Goal: Information Seeking & Learning: Learn about a topic

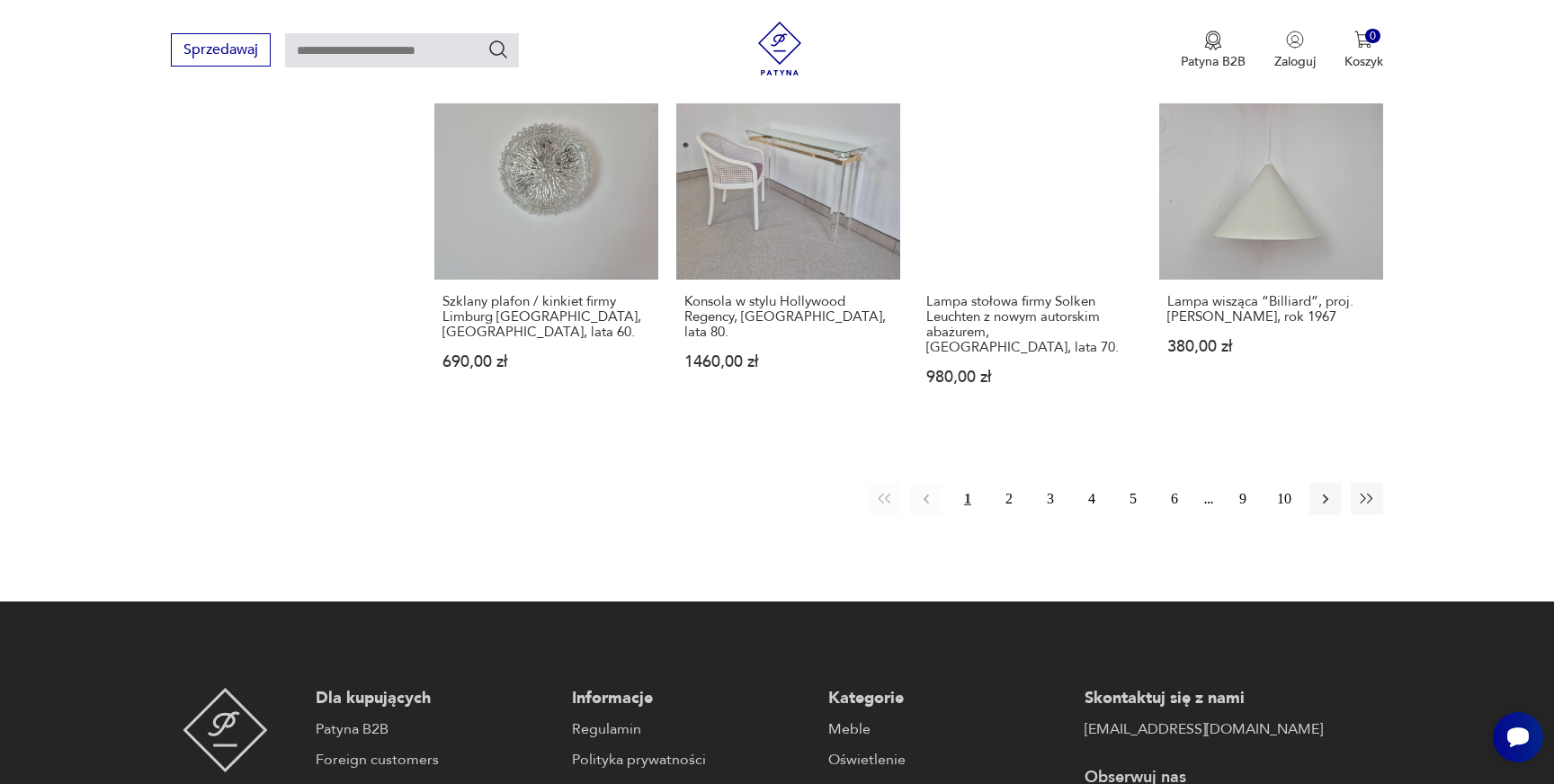
scroll to position [1791, 0]
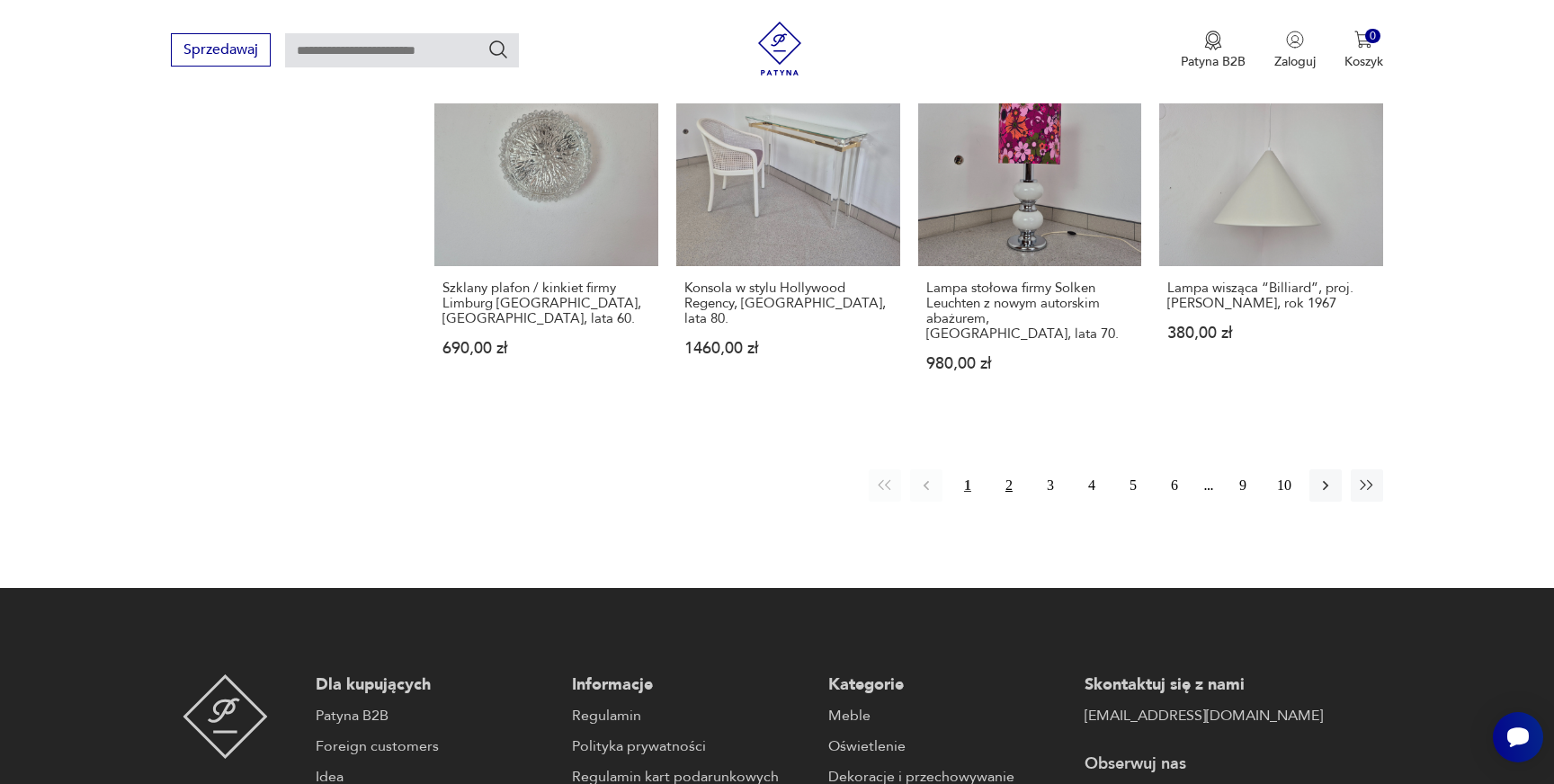
click at [1013, 470] on button "2" at bounding box center [1009, 486] width 33 height 33
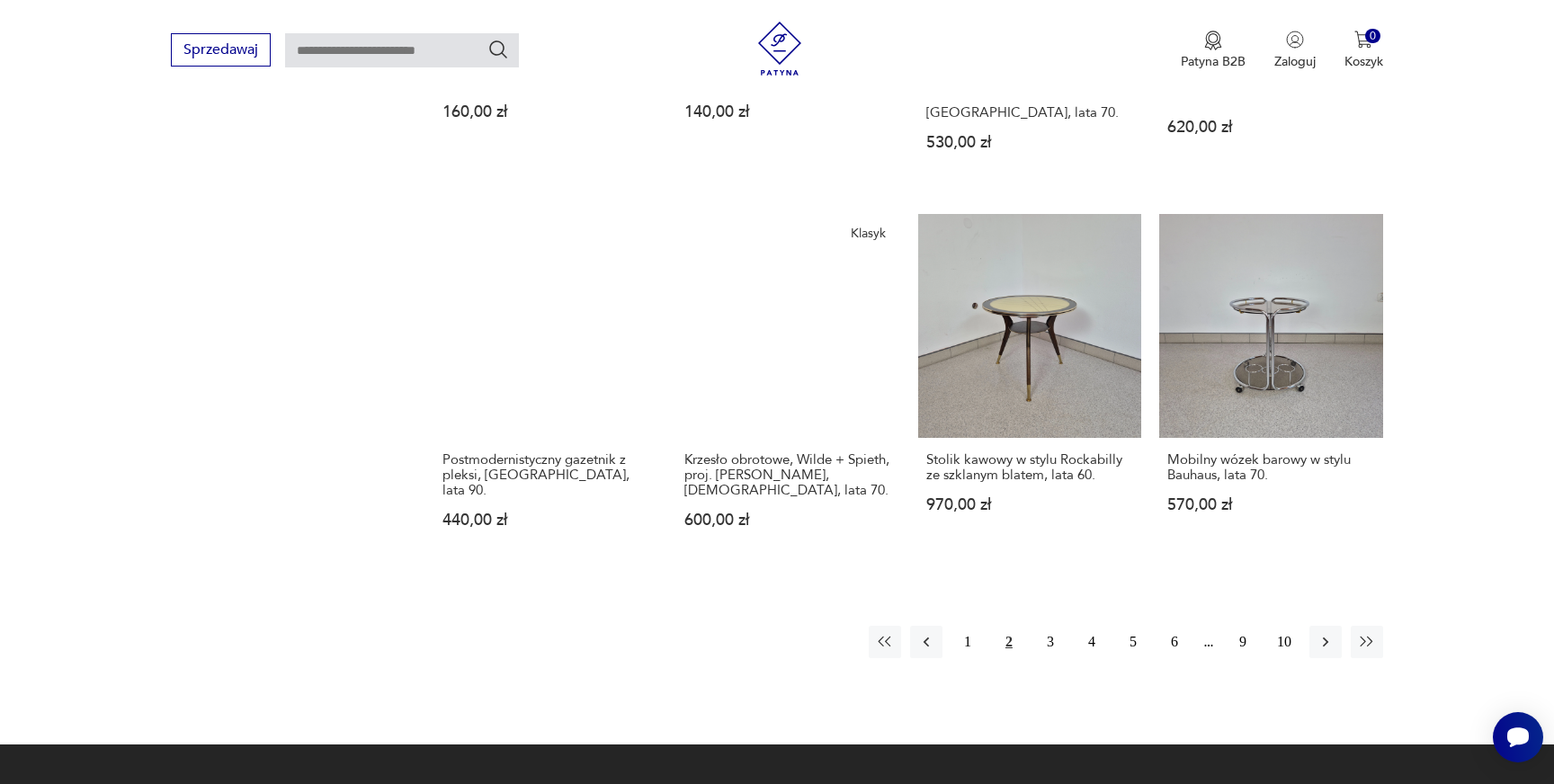
scroll to position [1645, 0]
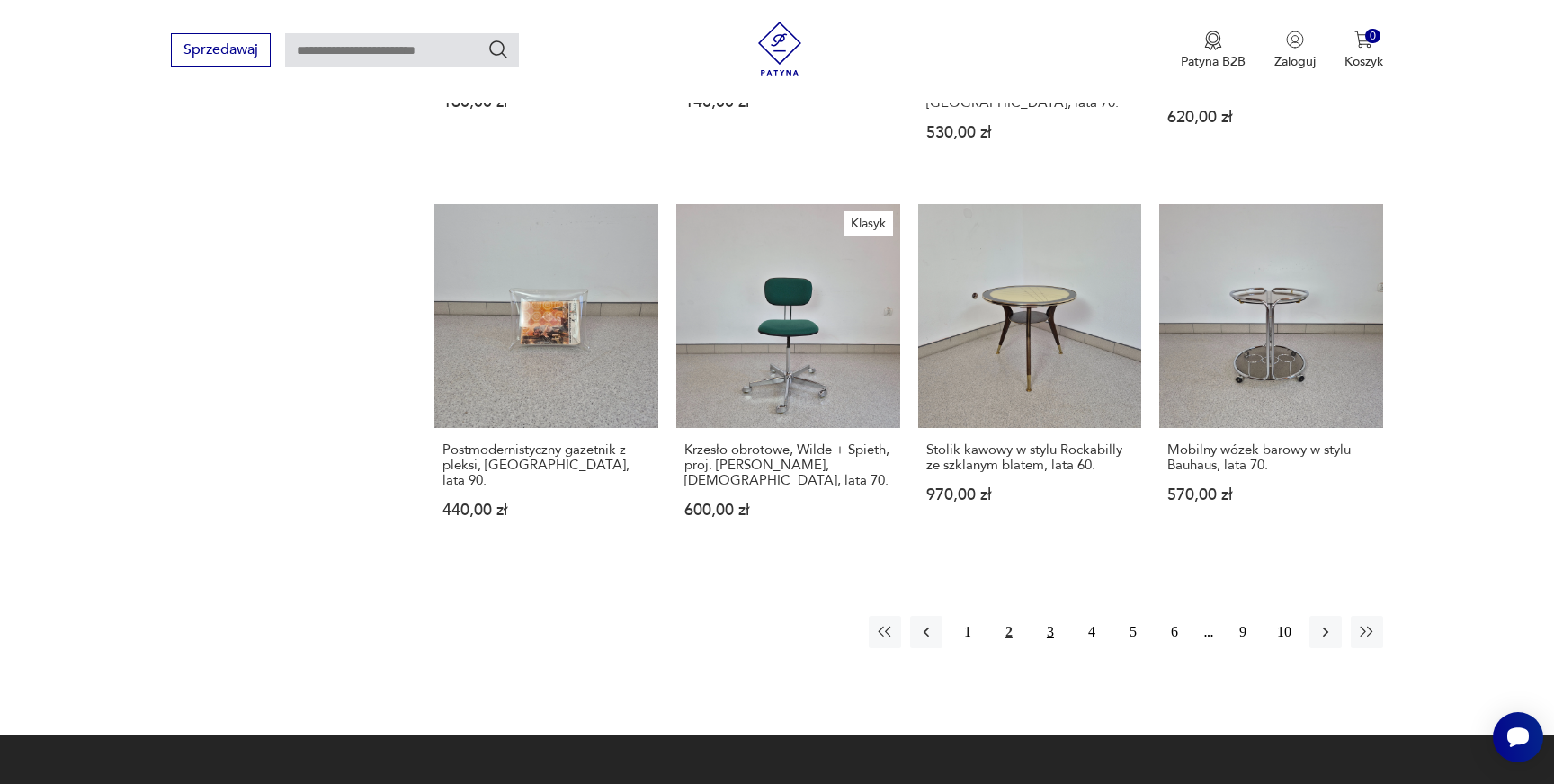
click at [1043, 616] on button "3" at bounding box center [1051, 633] width 33 height 33
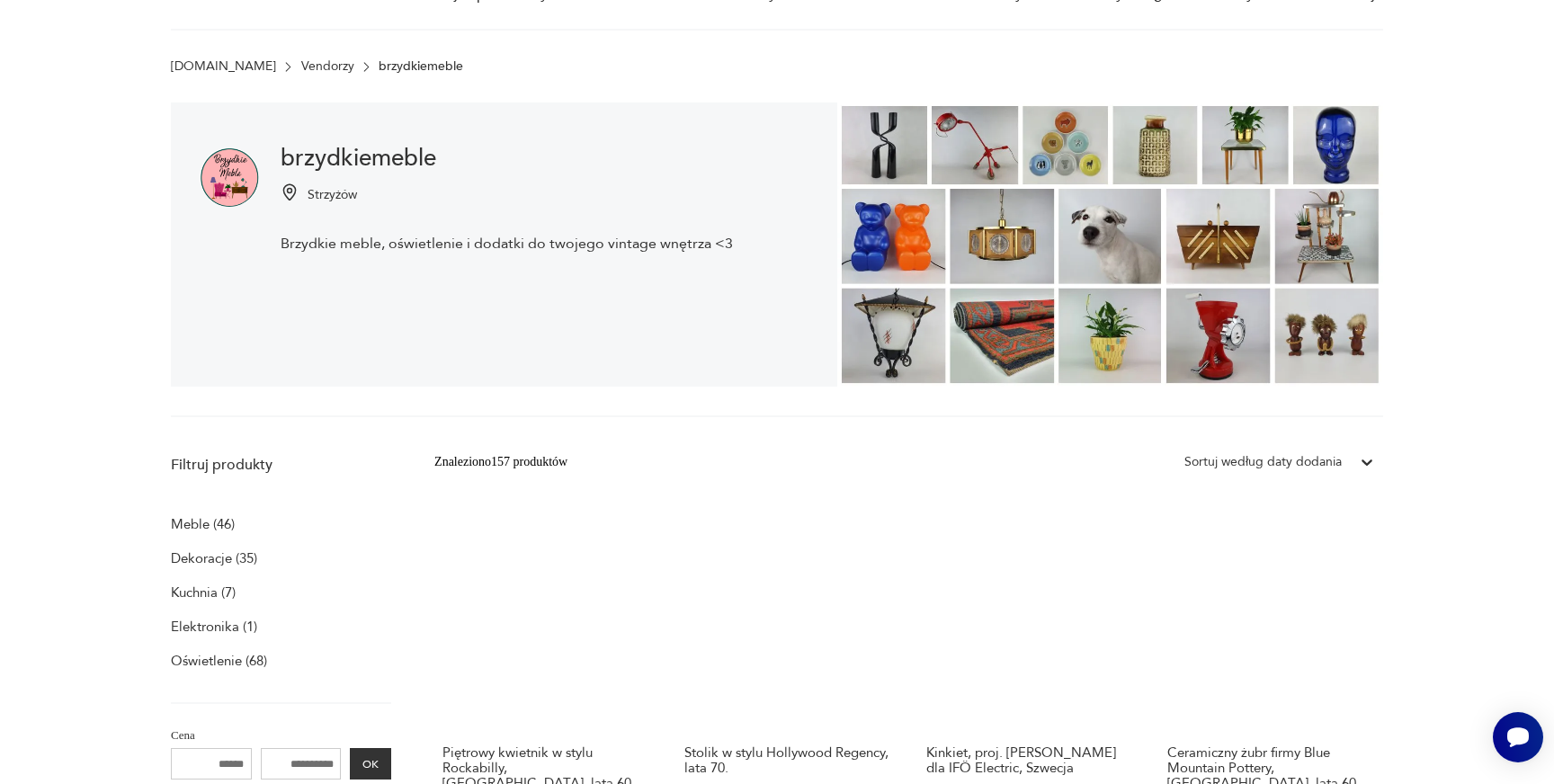
scroll to position [242, 0]
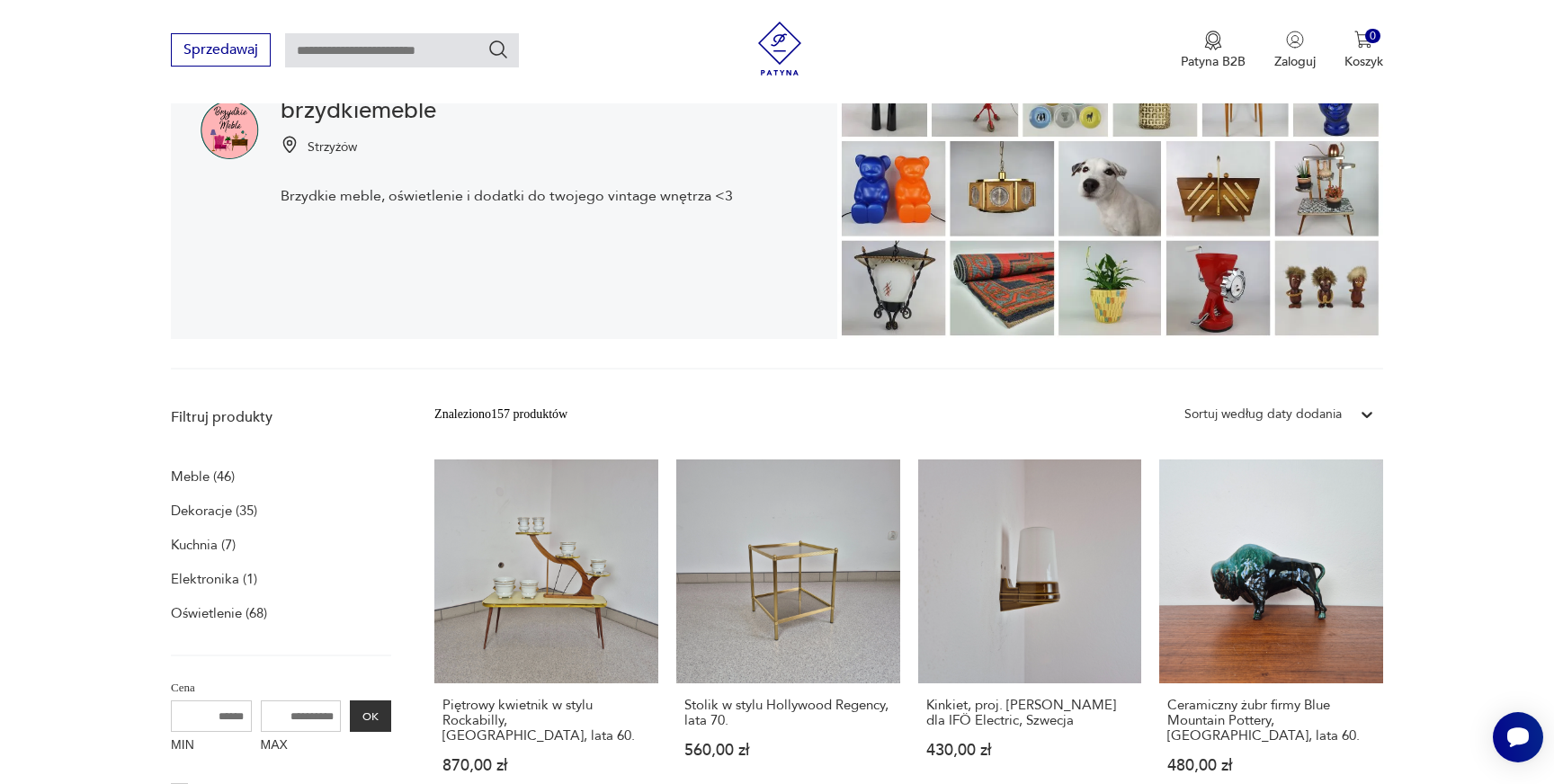
click at [215, 465] on p "Meble (46)" at bounding box center [202, 476] width 64 height 25
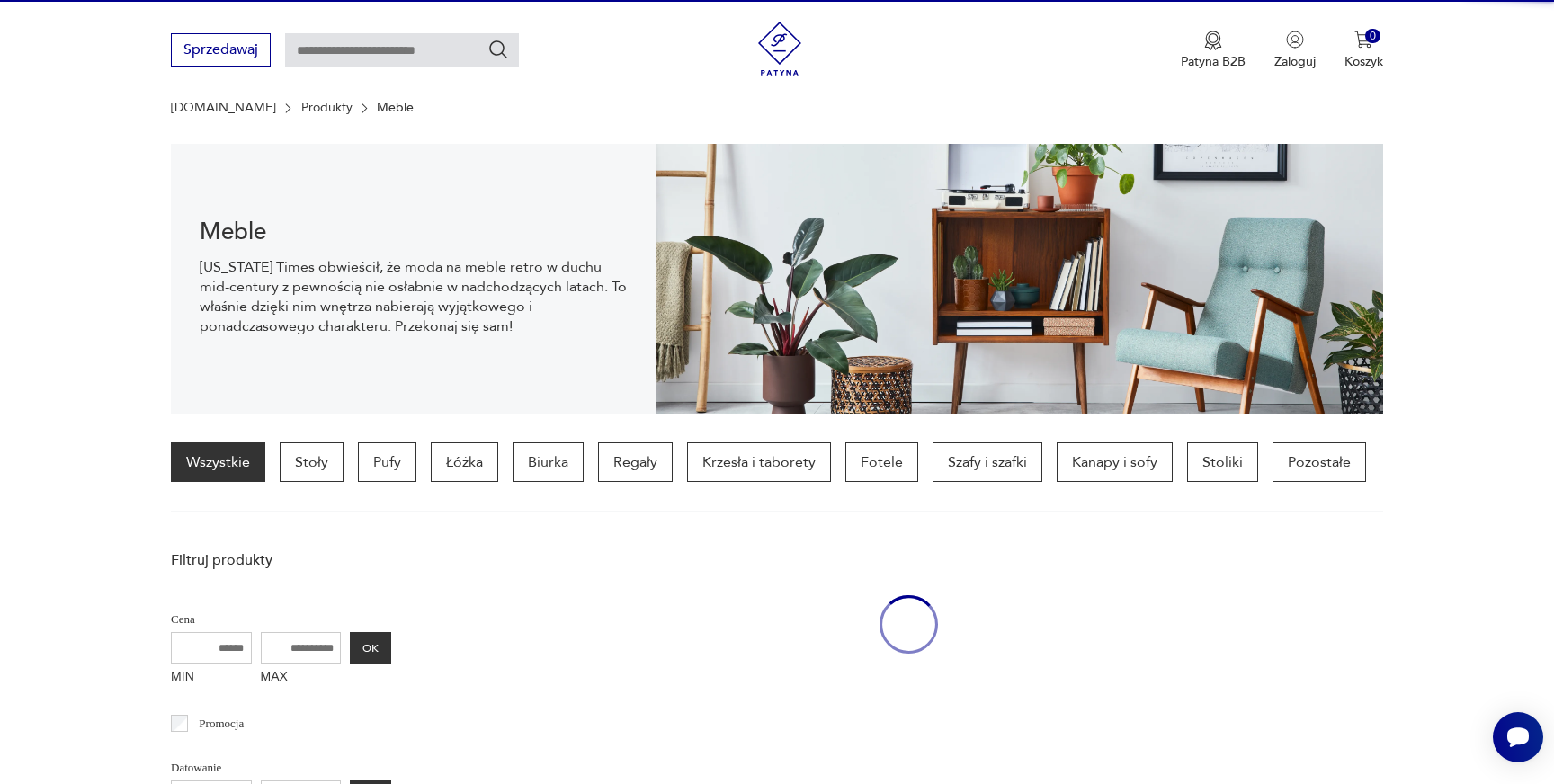
scroll to position [125, 0]
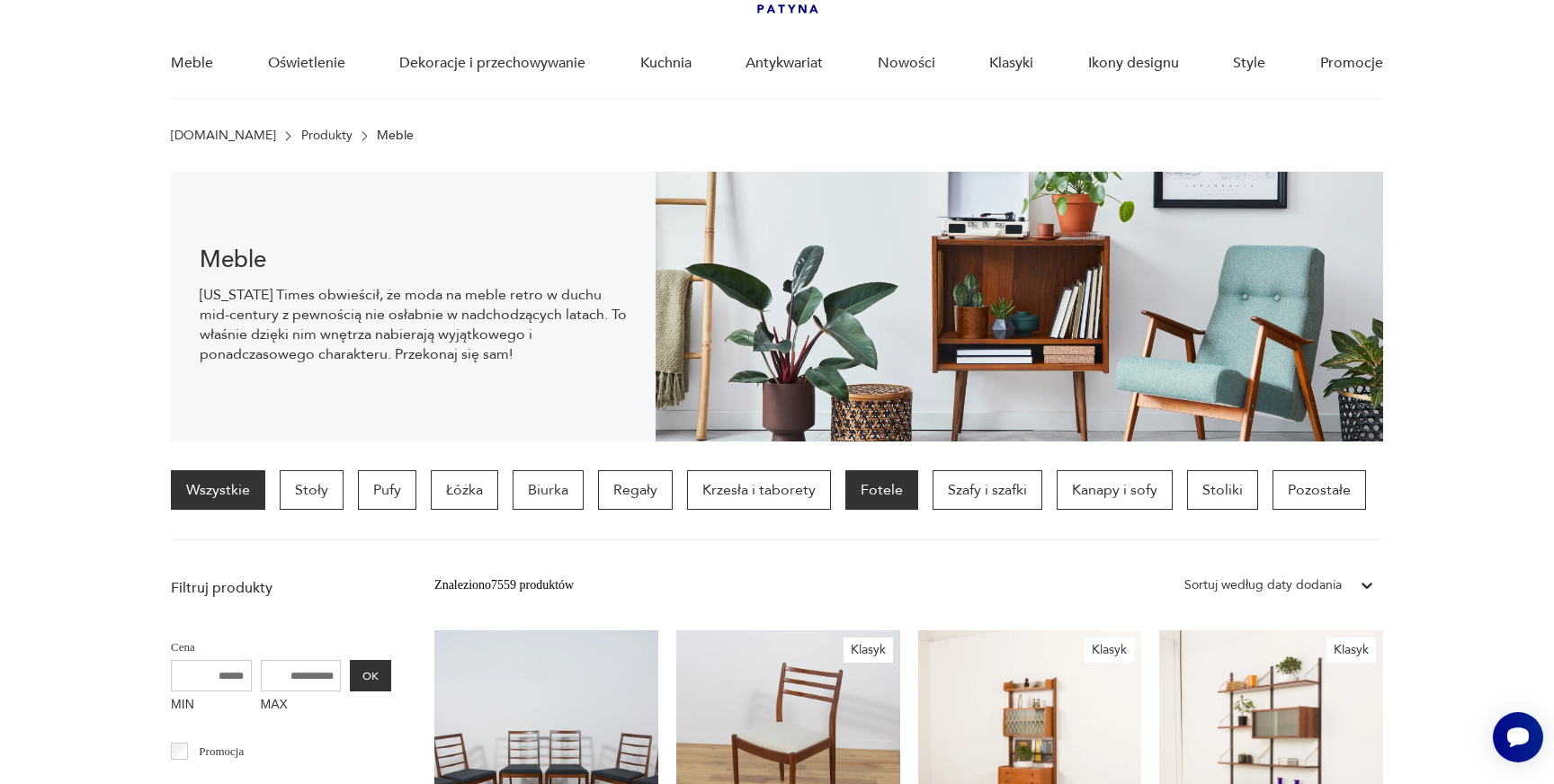
click at [894, 482] on p "Fotele" at bounding box center [882, 490] width 73 height 39
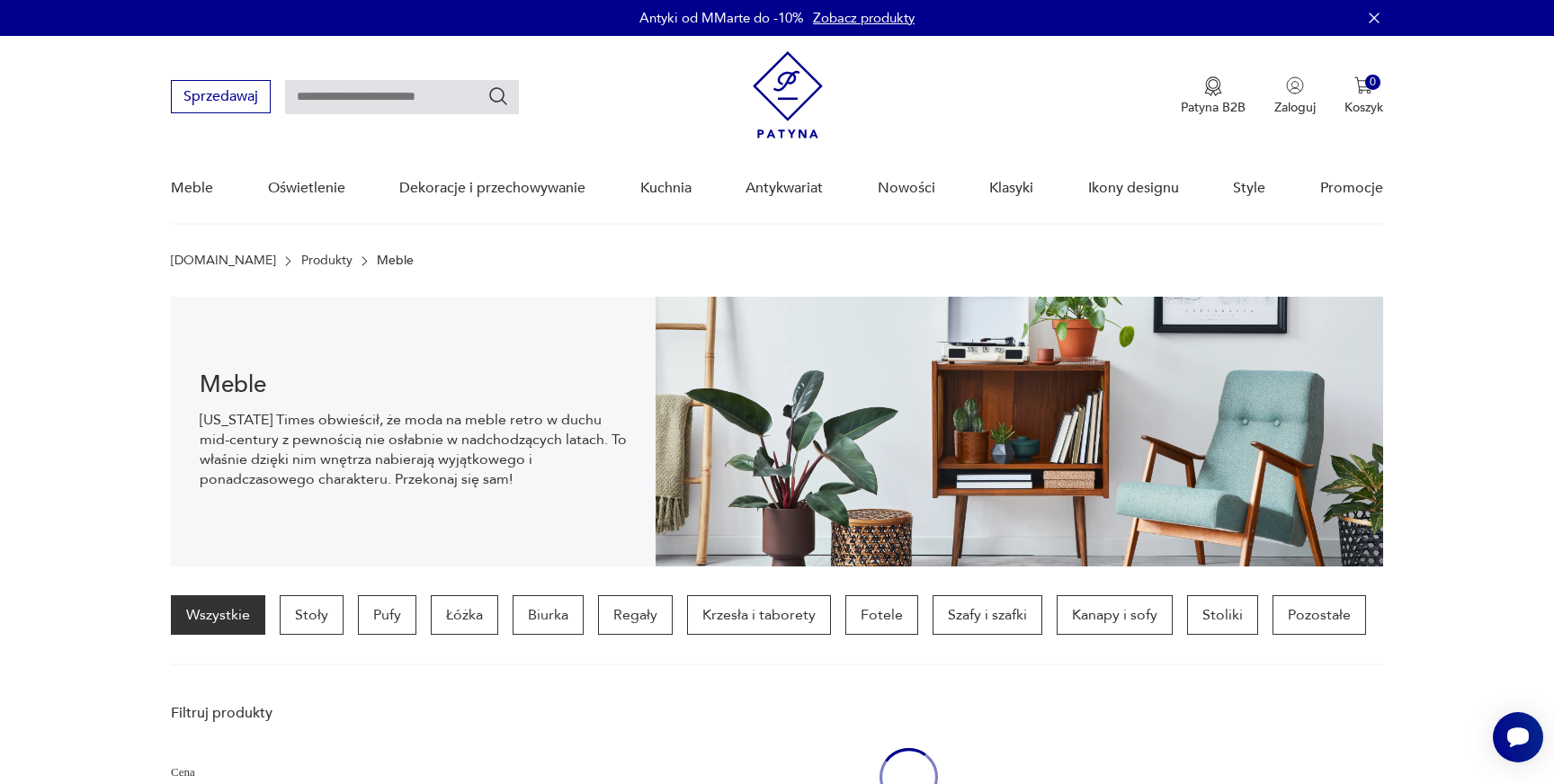
scroll to position [125, 0]
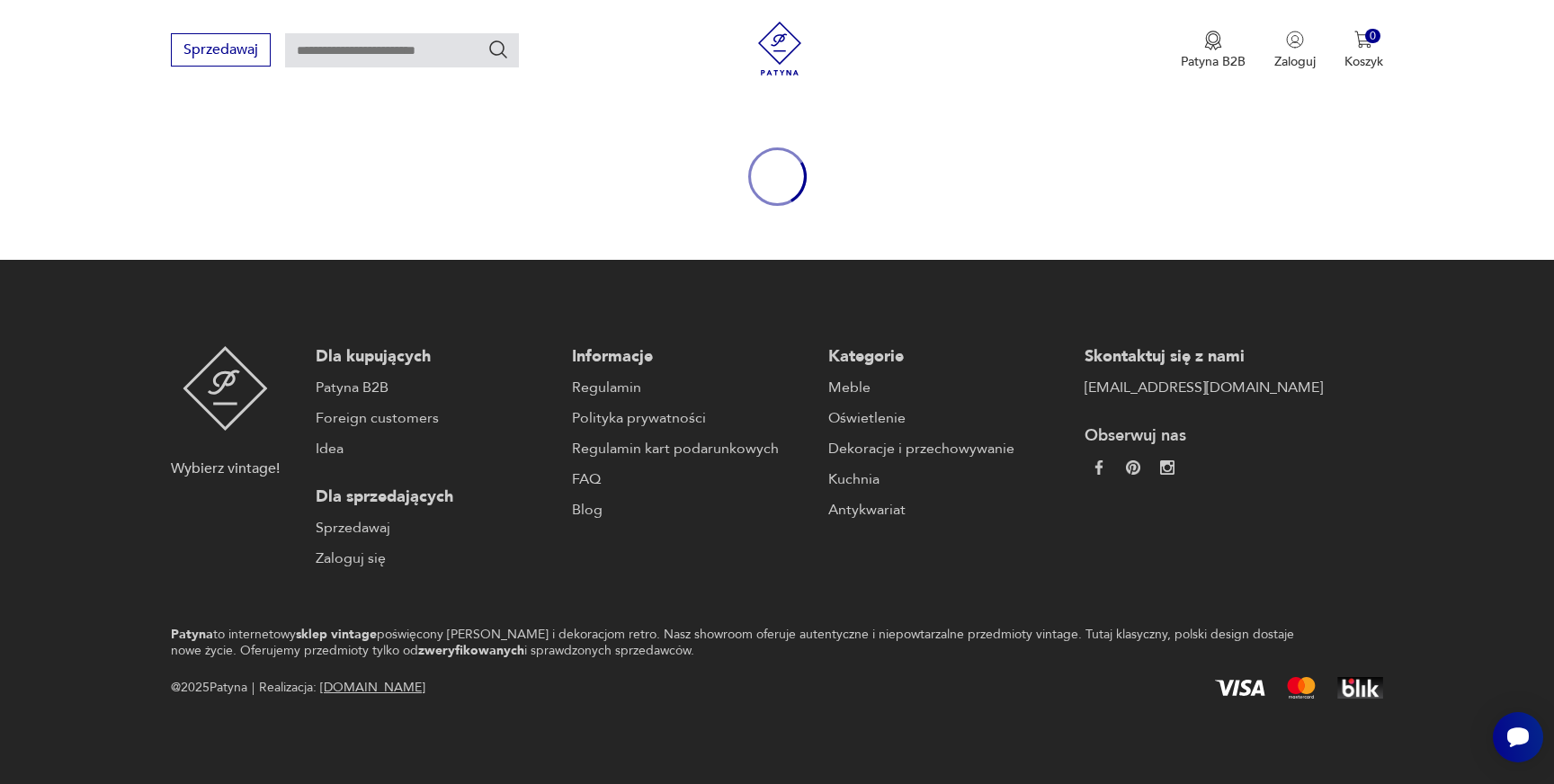
scroll to position [242, 0]
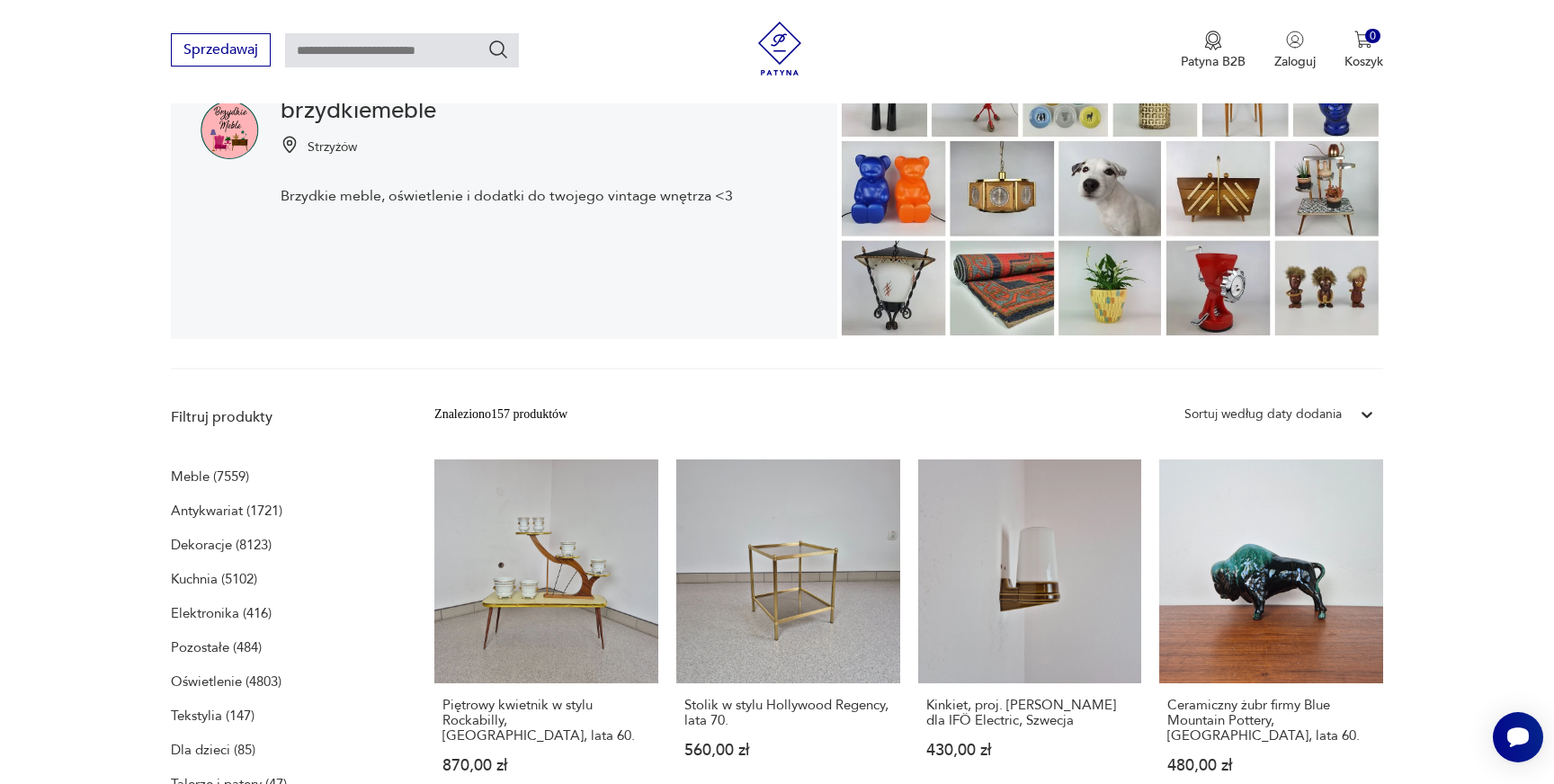
click at [198, 472] on p "Meble (7559)" at bounding box center [210, 476] width 79 height 25
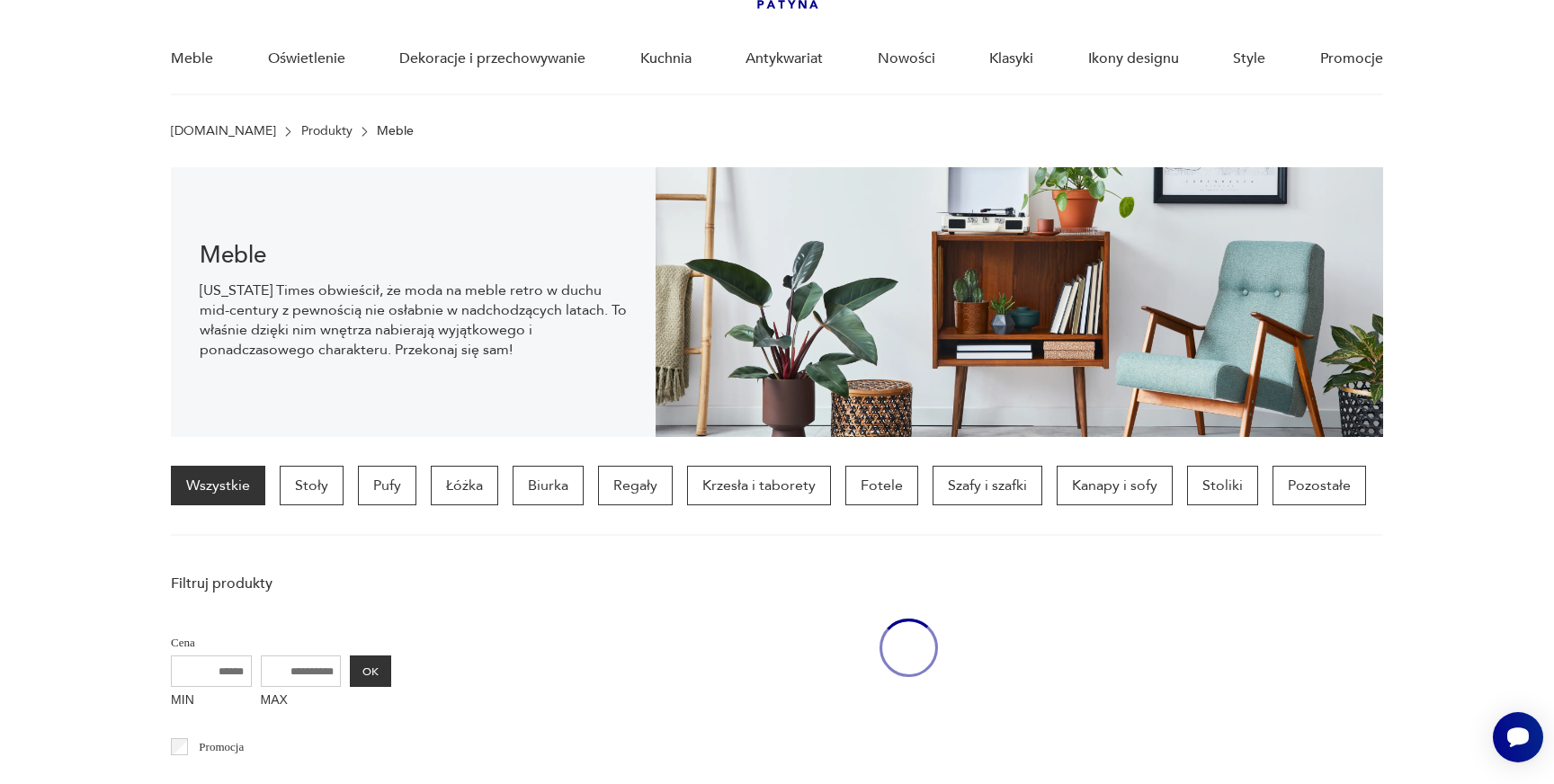
scroll to position [125, 0]
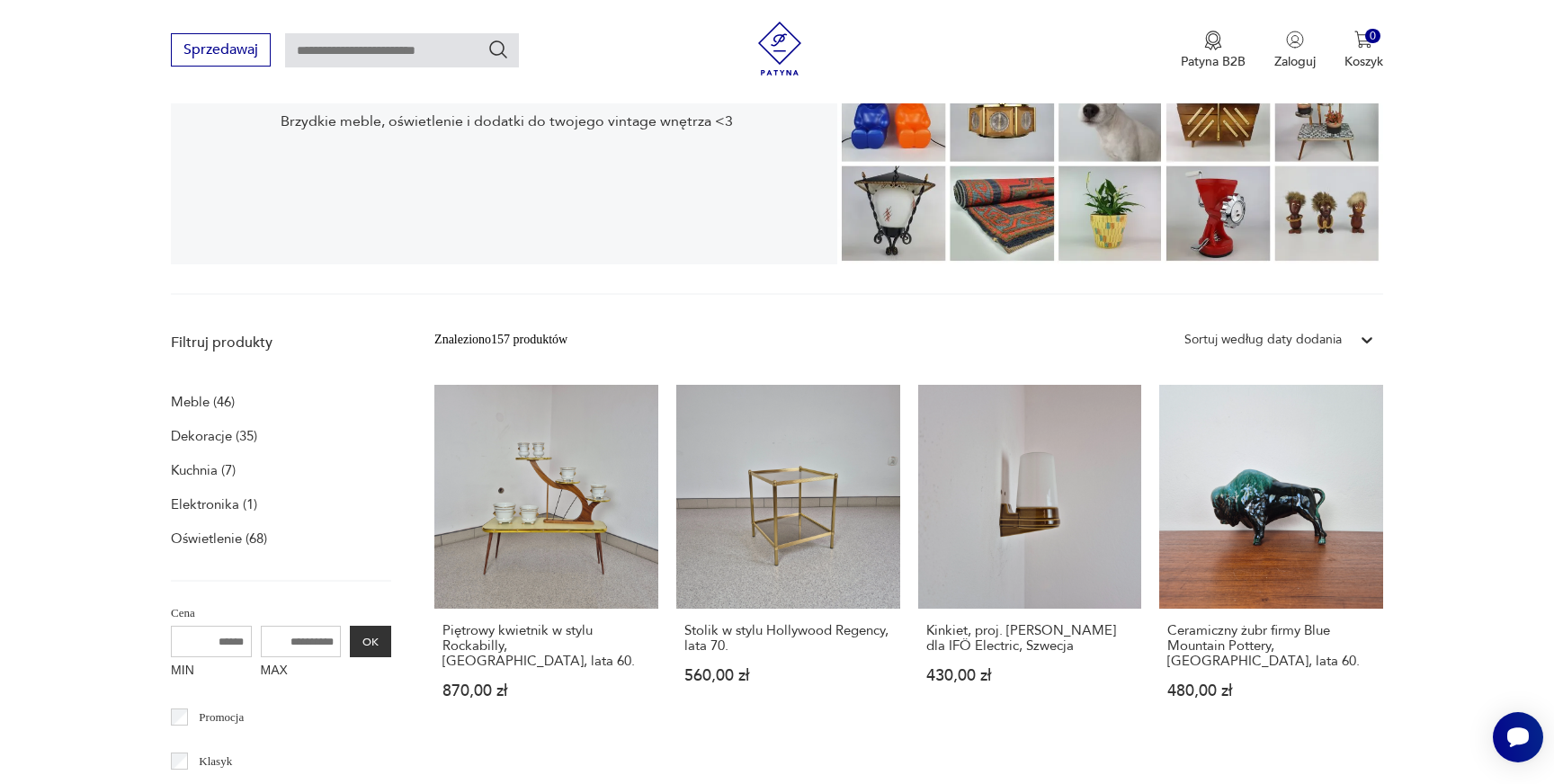
scroll to position [315, 0]
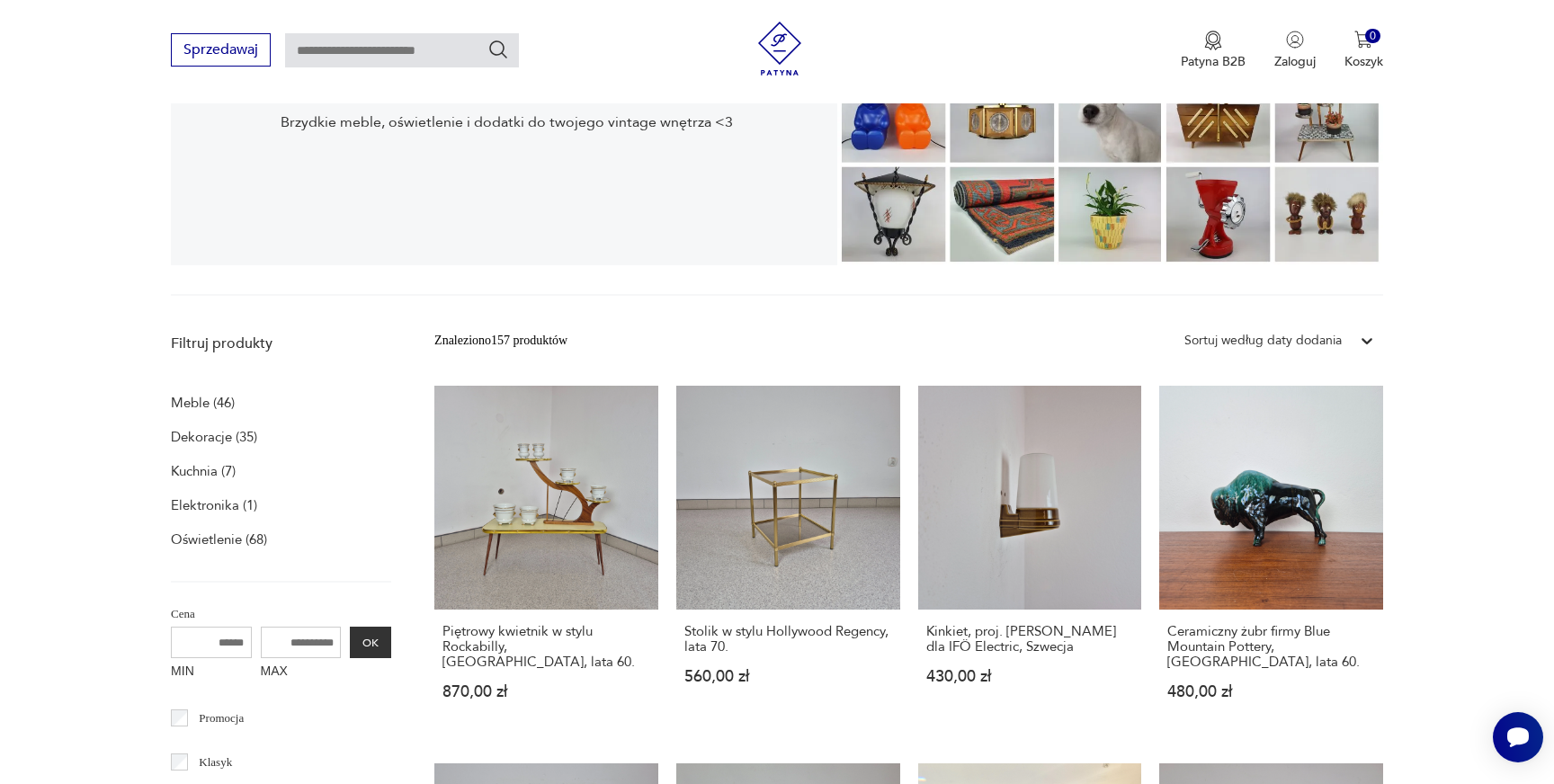
click at [233, 402] on p "Meble (46)" at bounding box center [202, 403] width 64 height 25
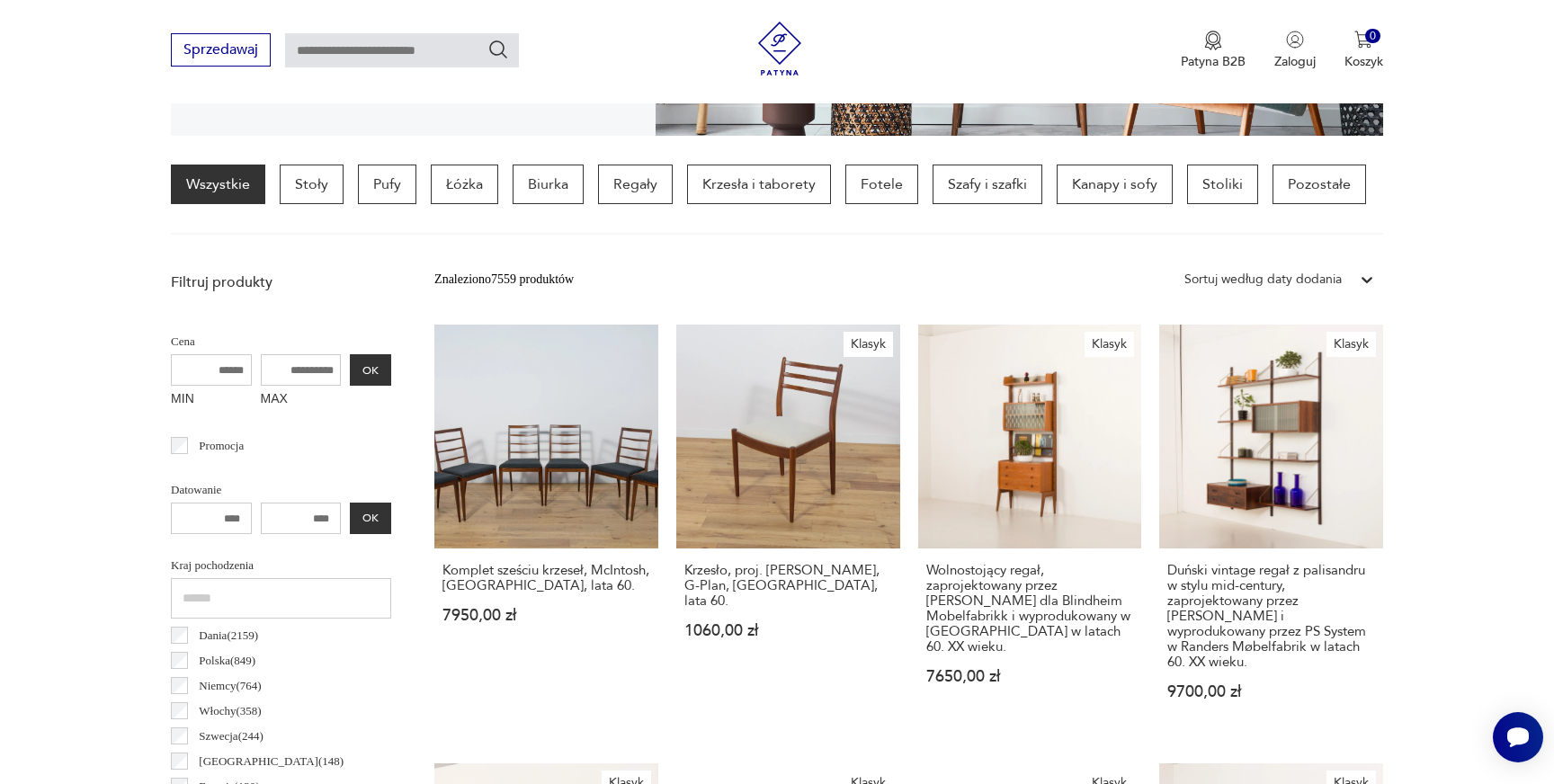
scroll to position [382, 0]
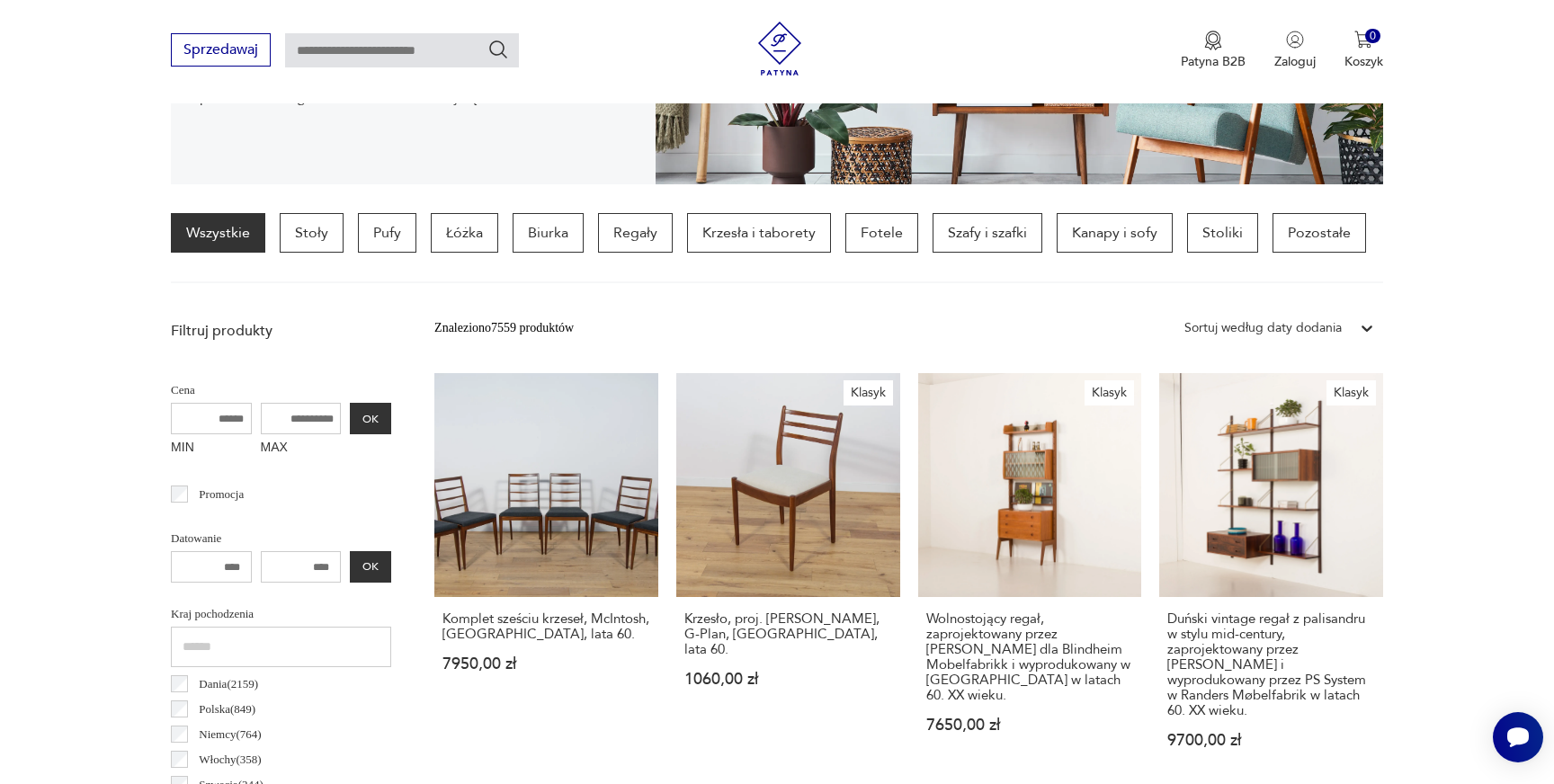
scroll to position [315, 0]
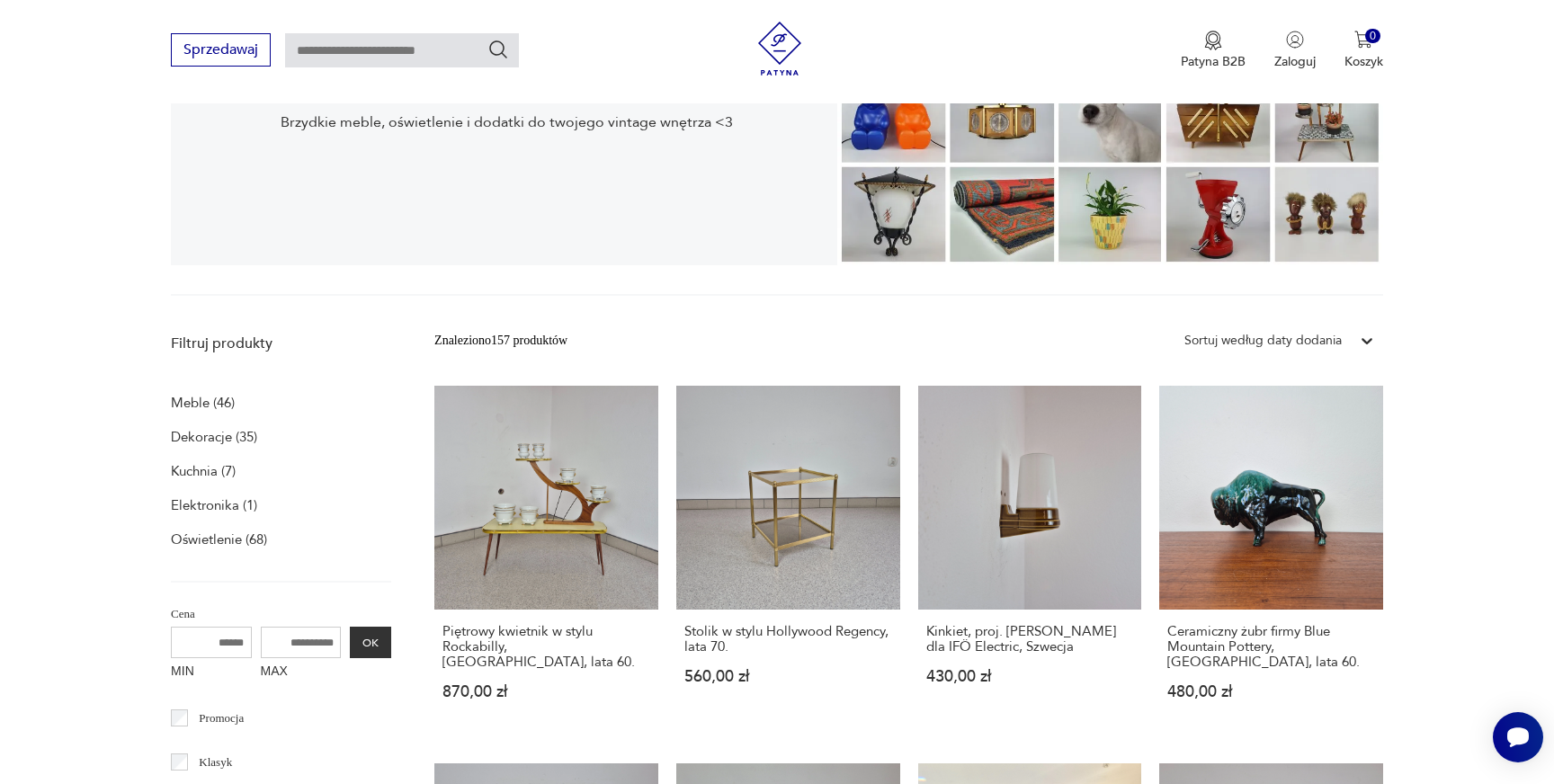
click at [1371, 346] on icon at bounding box center [1367, 340] width 18 height 18
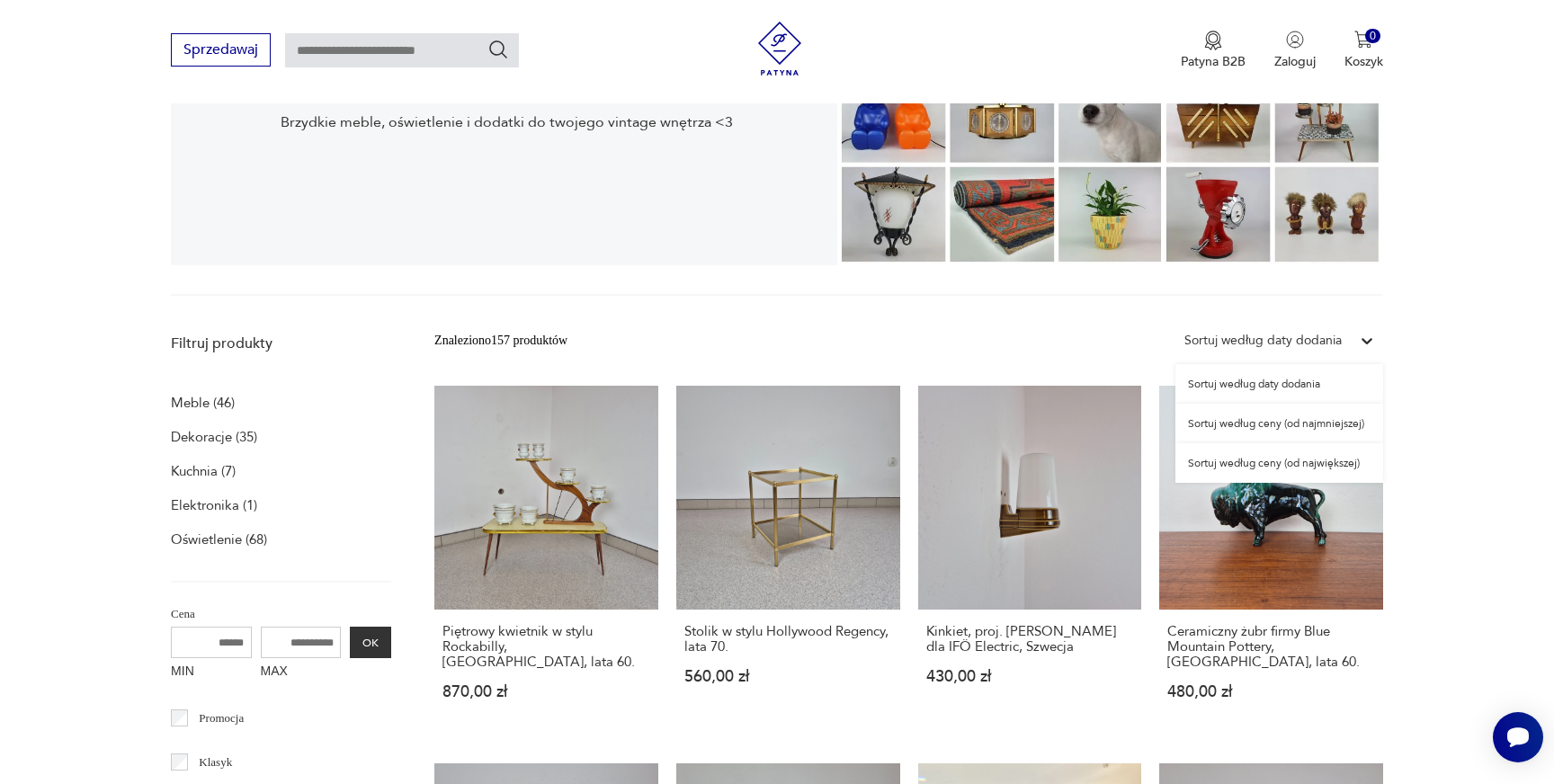
click at [1365, 351] on div at bounding box center [1367, 341] width 33 height 33
click at [1319, 468] on div "Sortuj według ceny (od największej)" at bounding box center [1279, 463] width 208 height 39
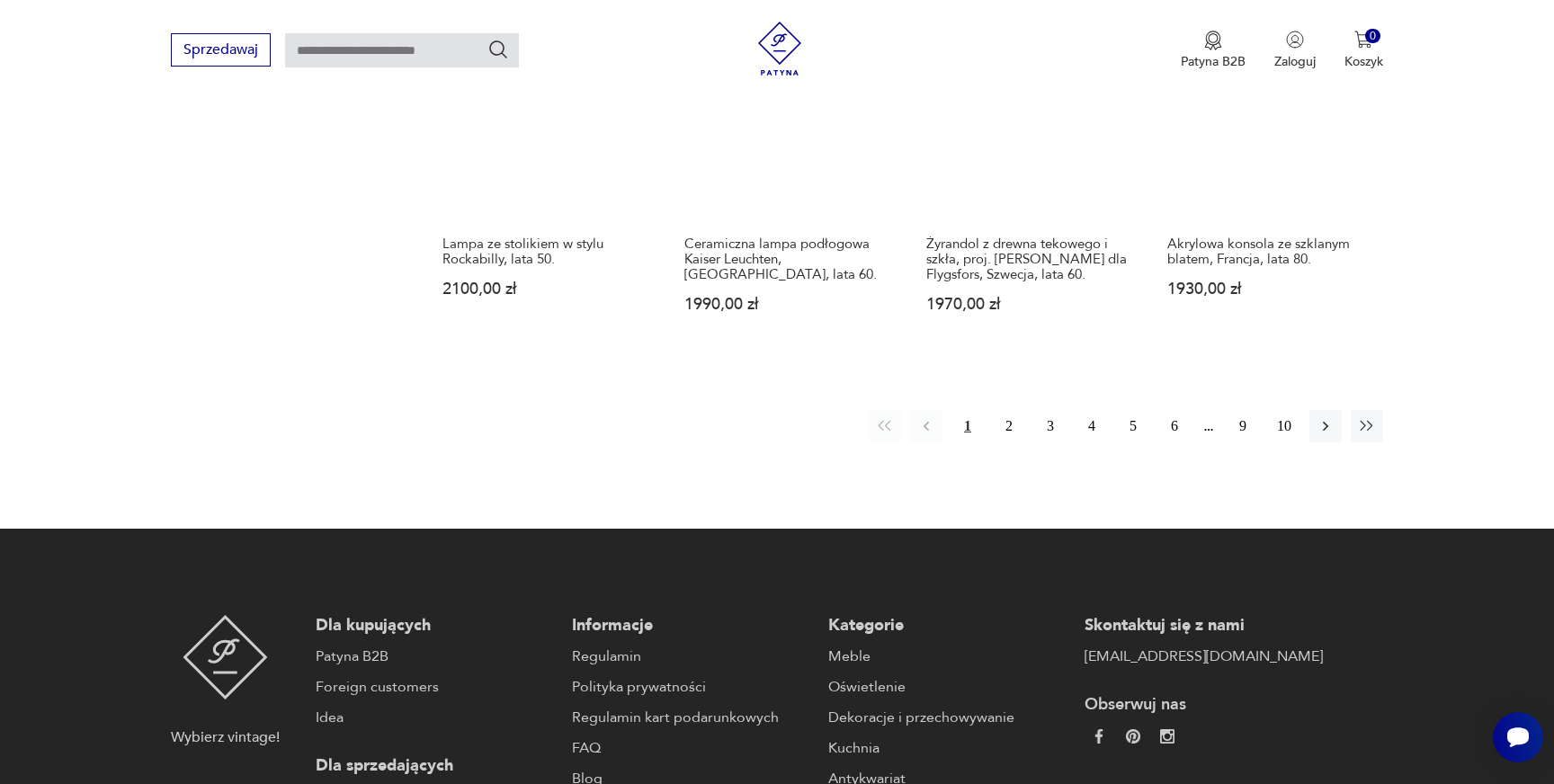
scroll to position [1727, 0]
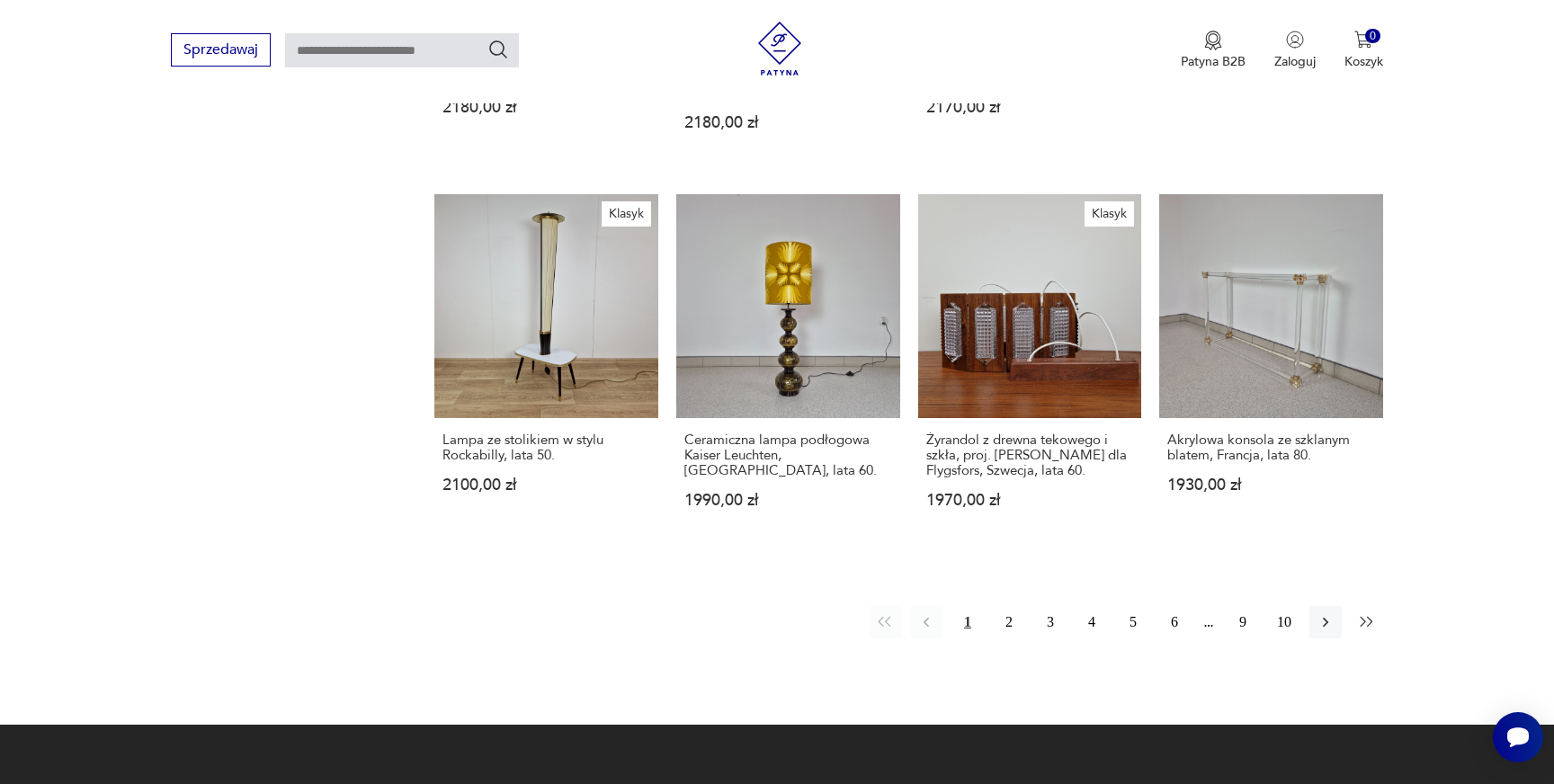
click at [1369, 617] on icon "button" at bounding box center [1366, 622] width 12 height 10
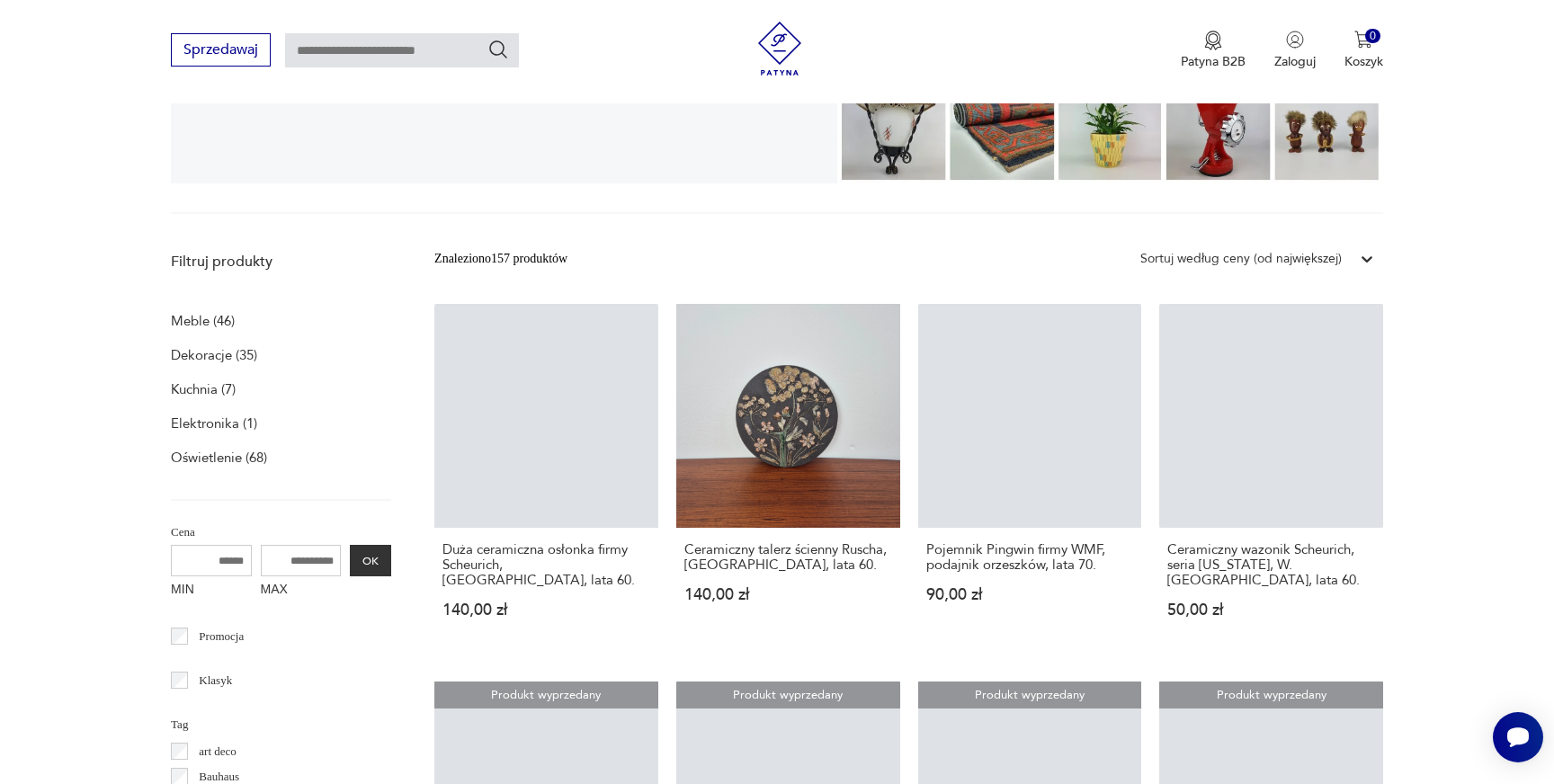
scroll to position [370, 0]
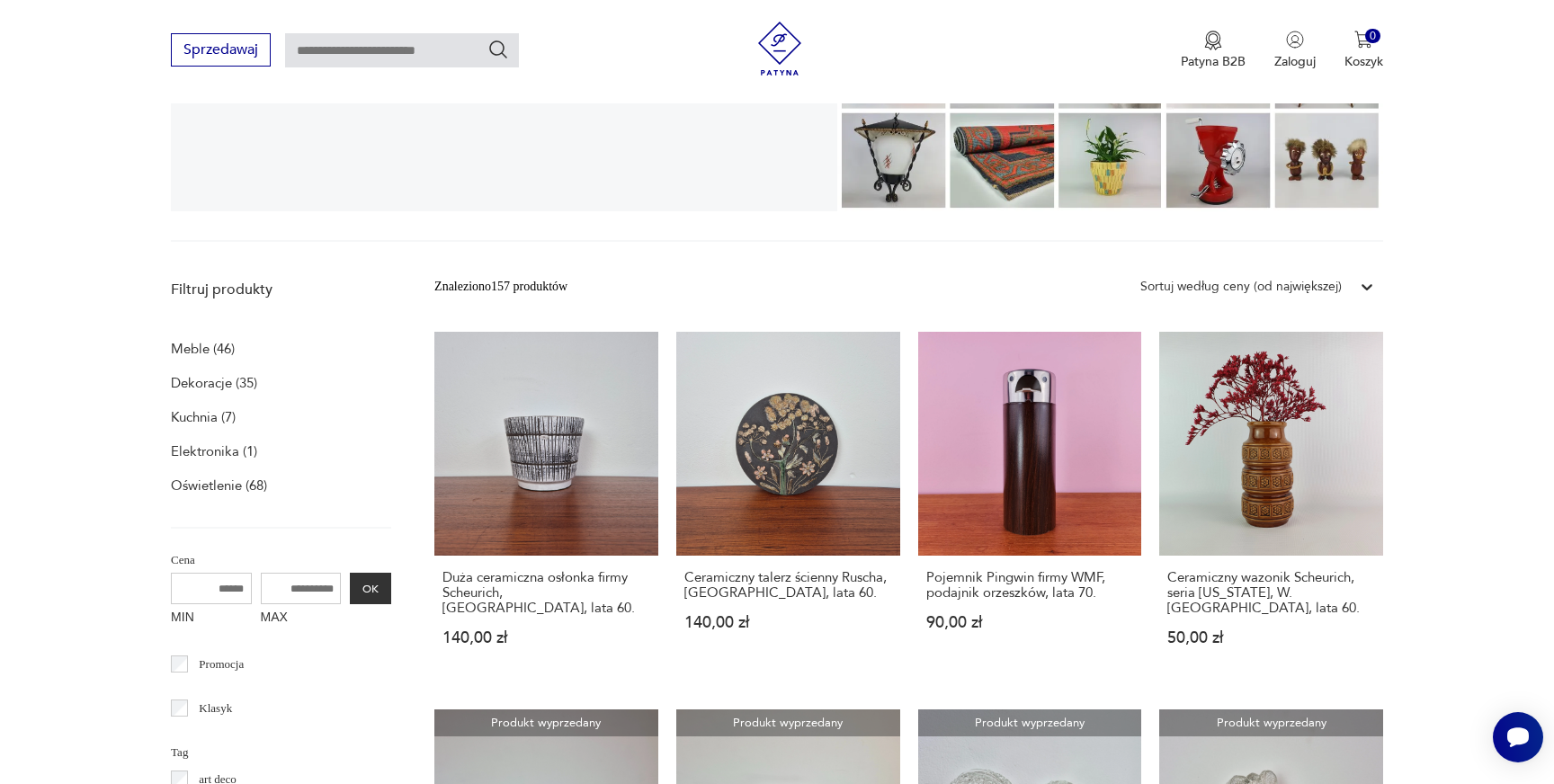
scroll to position [1727, 0]
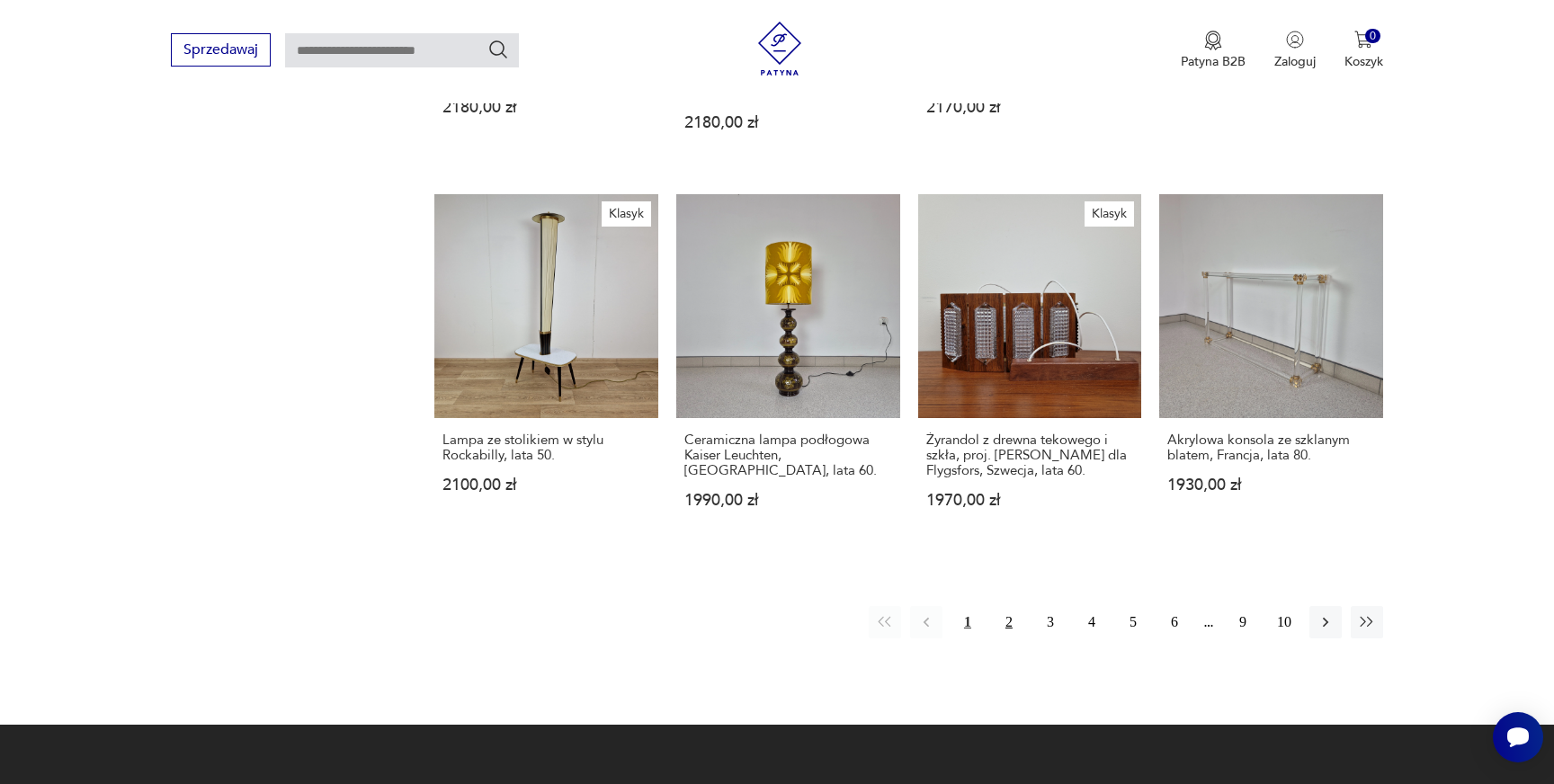
click at [1001, 606] on button "2" at bounding box center [1009, 622] width 33 height 33
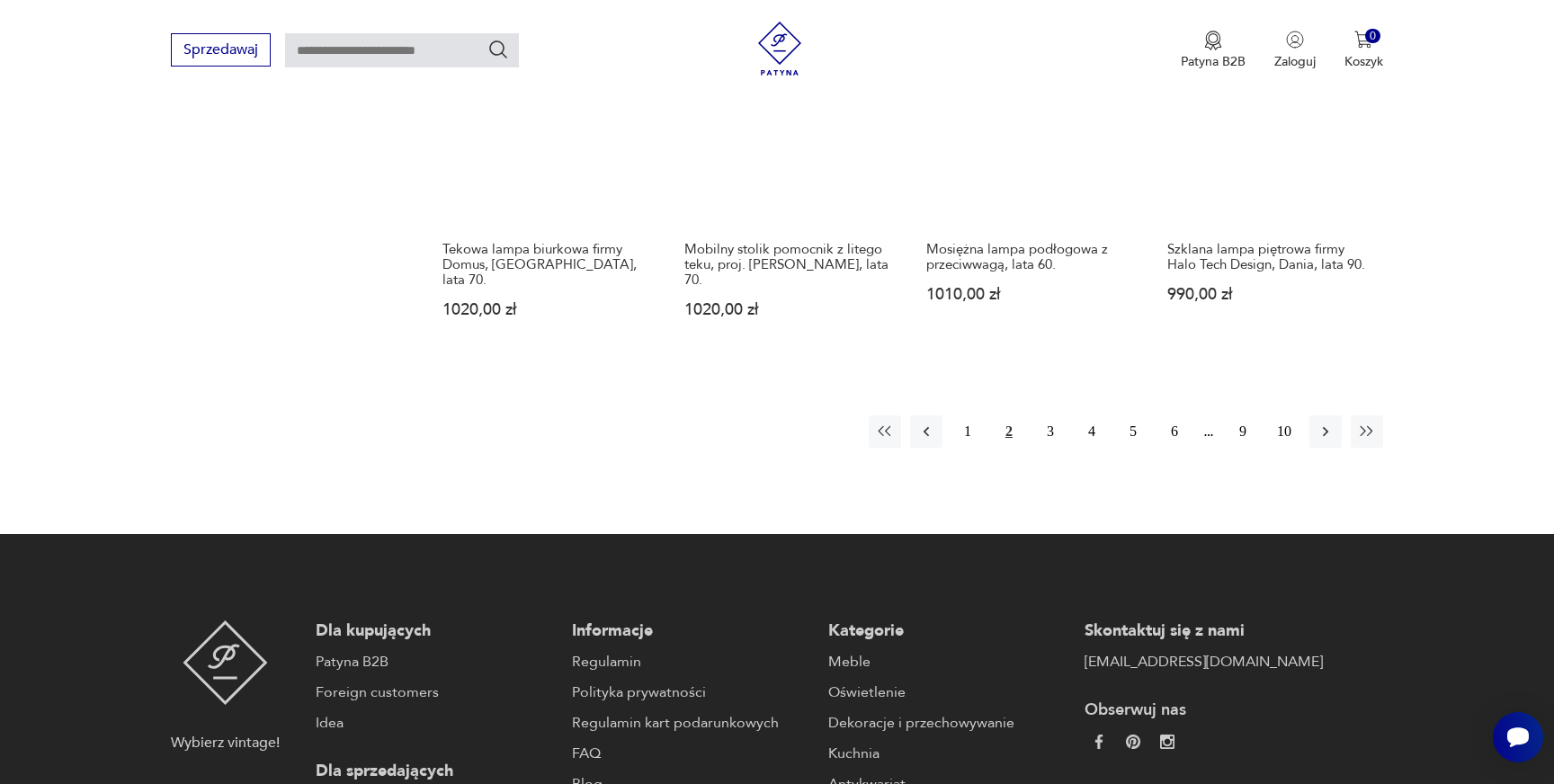
scroll to position [1944, 0]
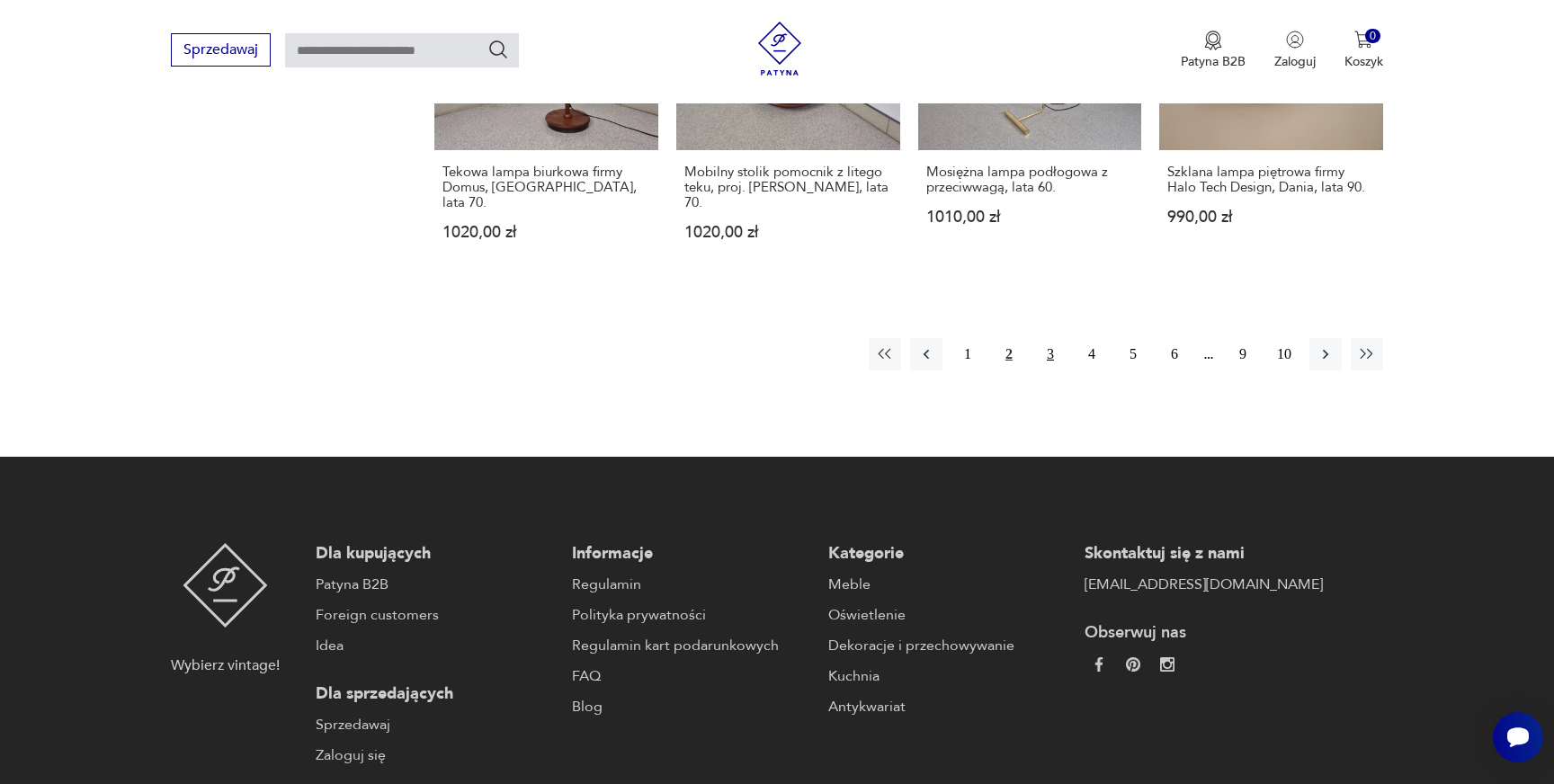
click at [1057, 338] on button "3" at bounding box center [1051, 355] width 33 height 33
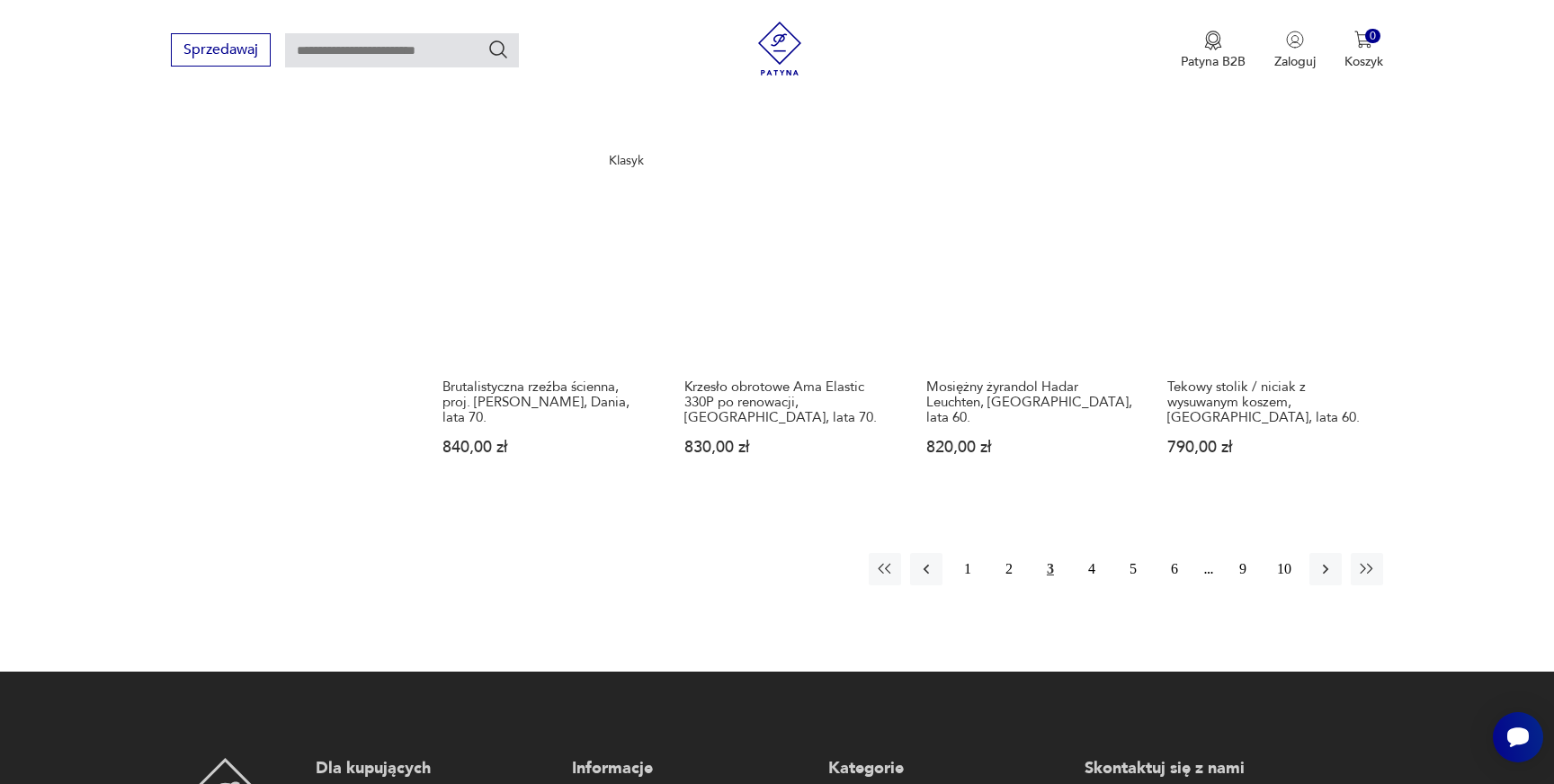
scroll to position [1725, 0]
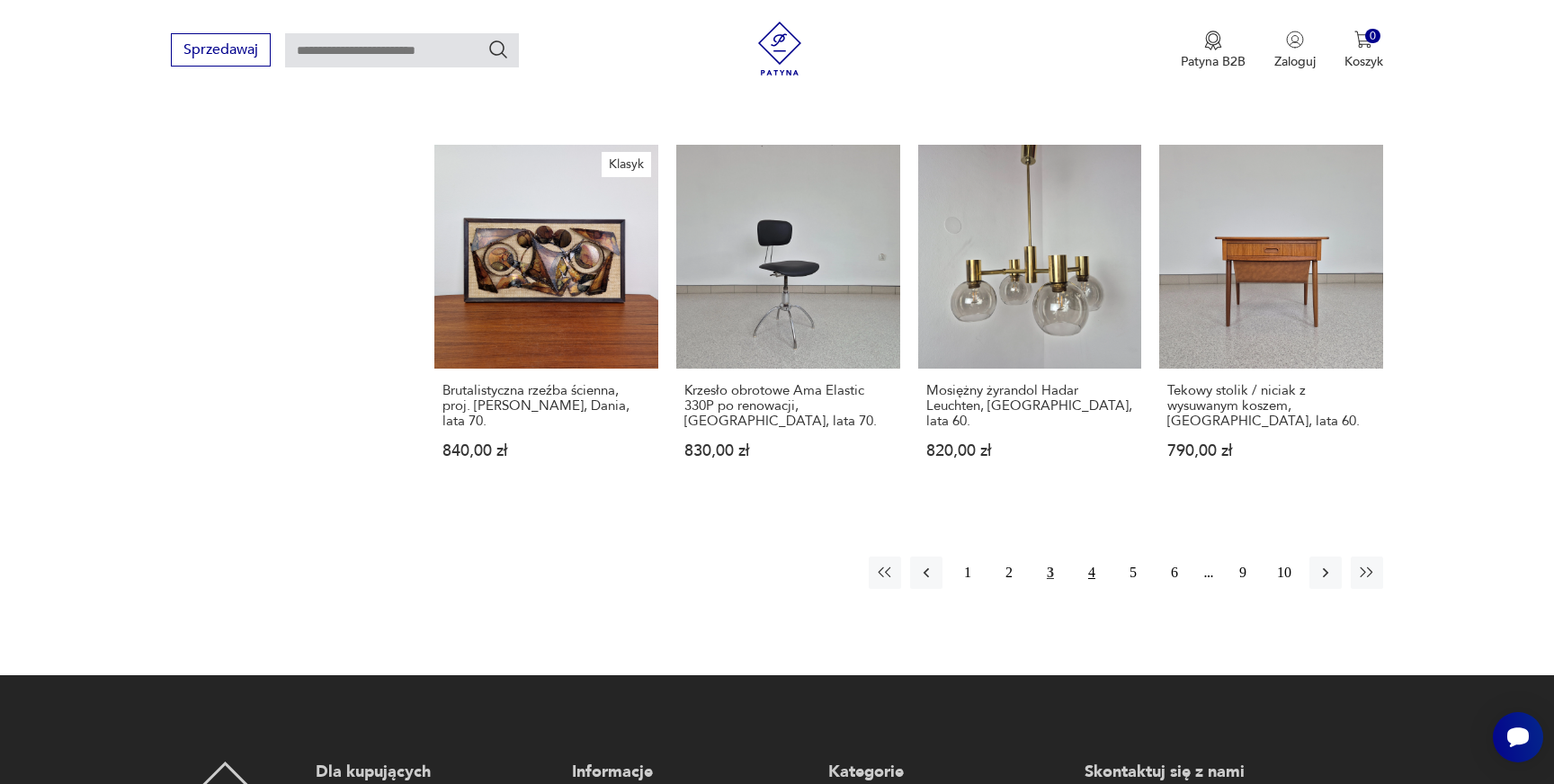
click at [1095, 557] on button "4" at bounding box center [1092, 573] width 33 height 33
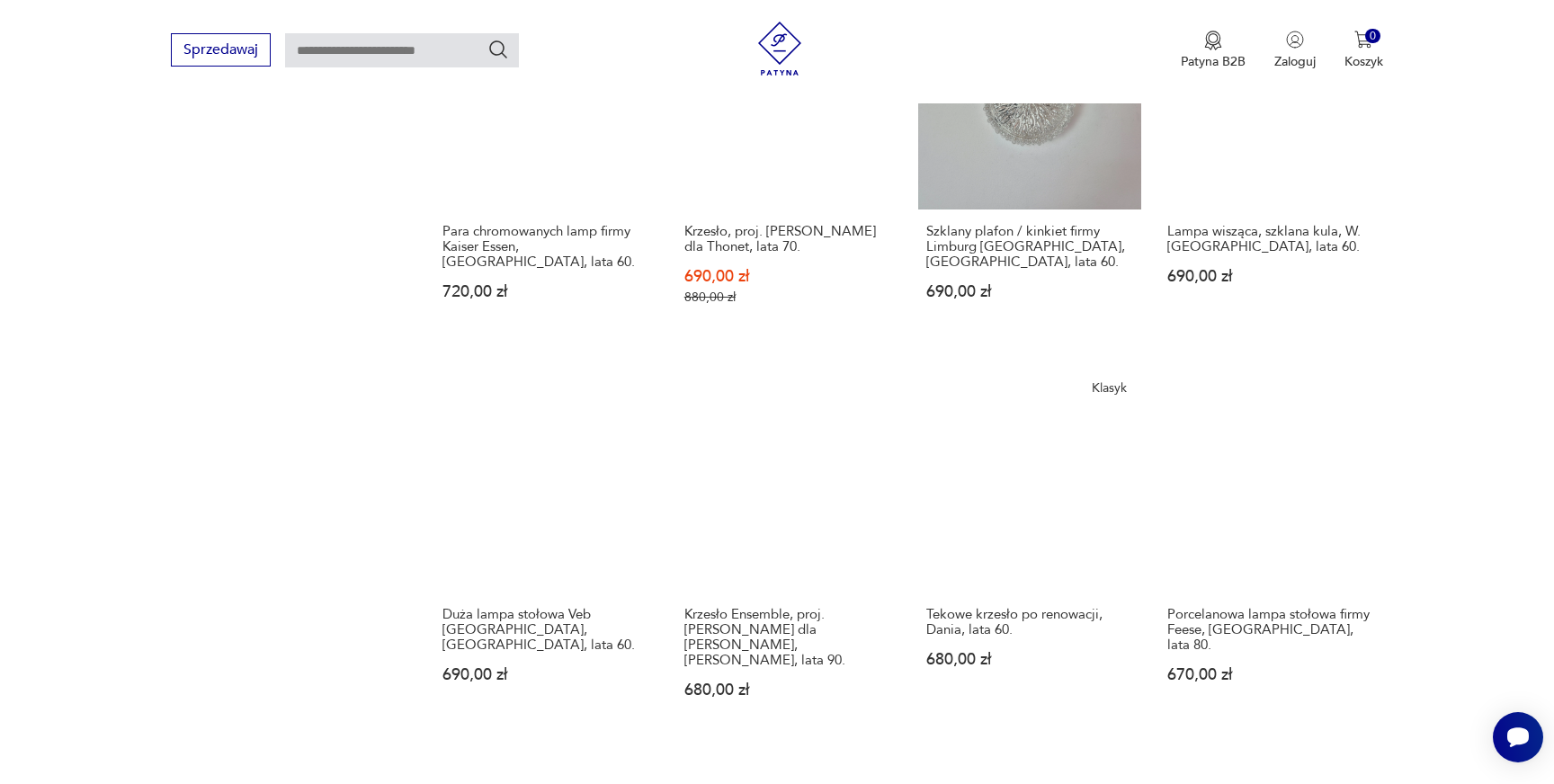
scroll to position [1582, 0]
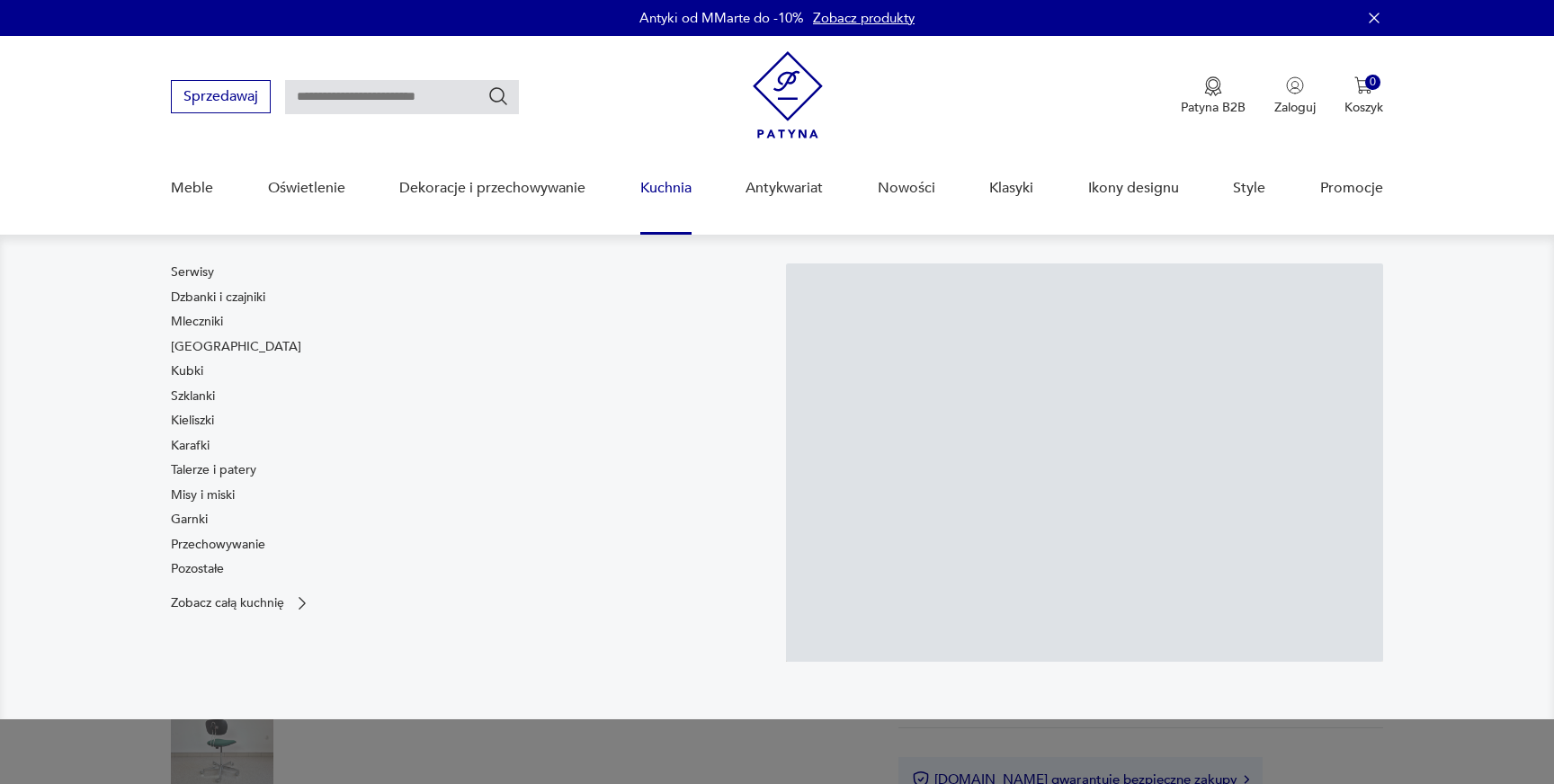
click at [562, 459] on div "Serwisy Dzbanki i czajniki Mleczniki Filiżanki Kubki Szklanki Kieliszki Karafki…" at bounding box center [469, 425] width 597 height 322
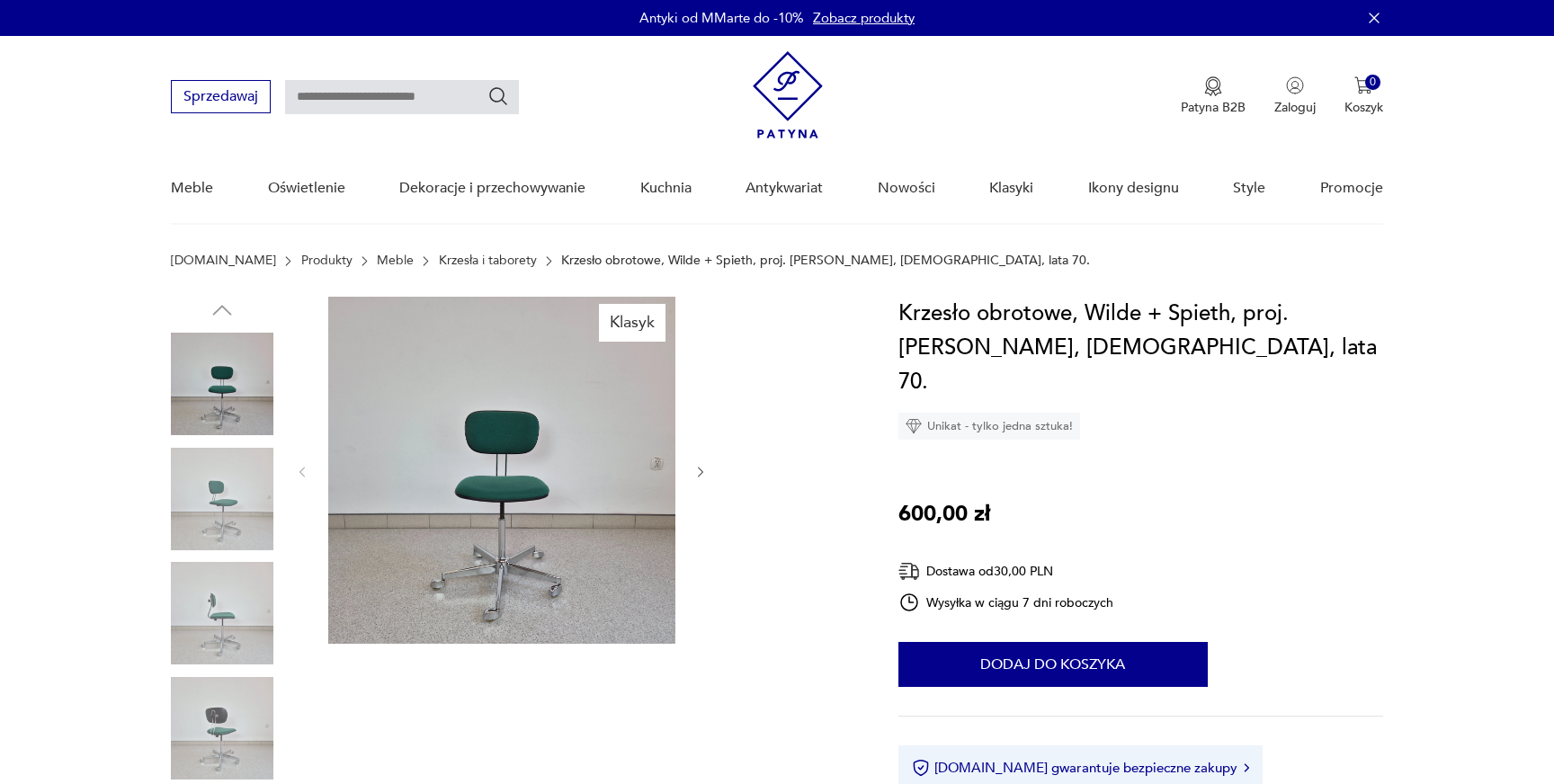
click at [559, 584] on img at bounding box center [501, 471] width 347 height 347
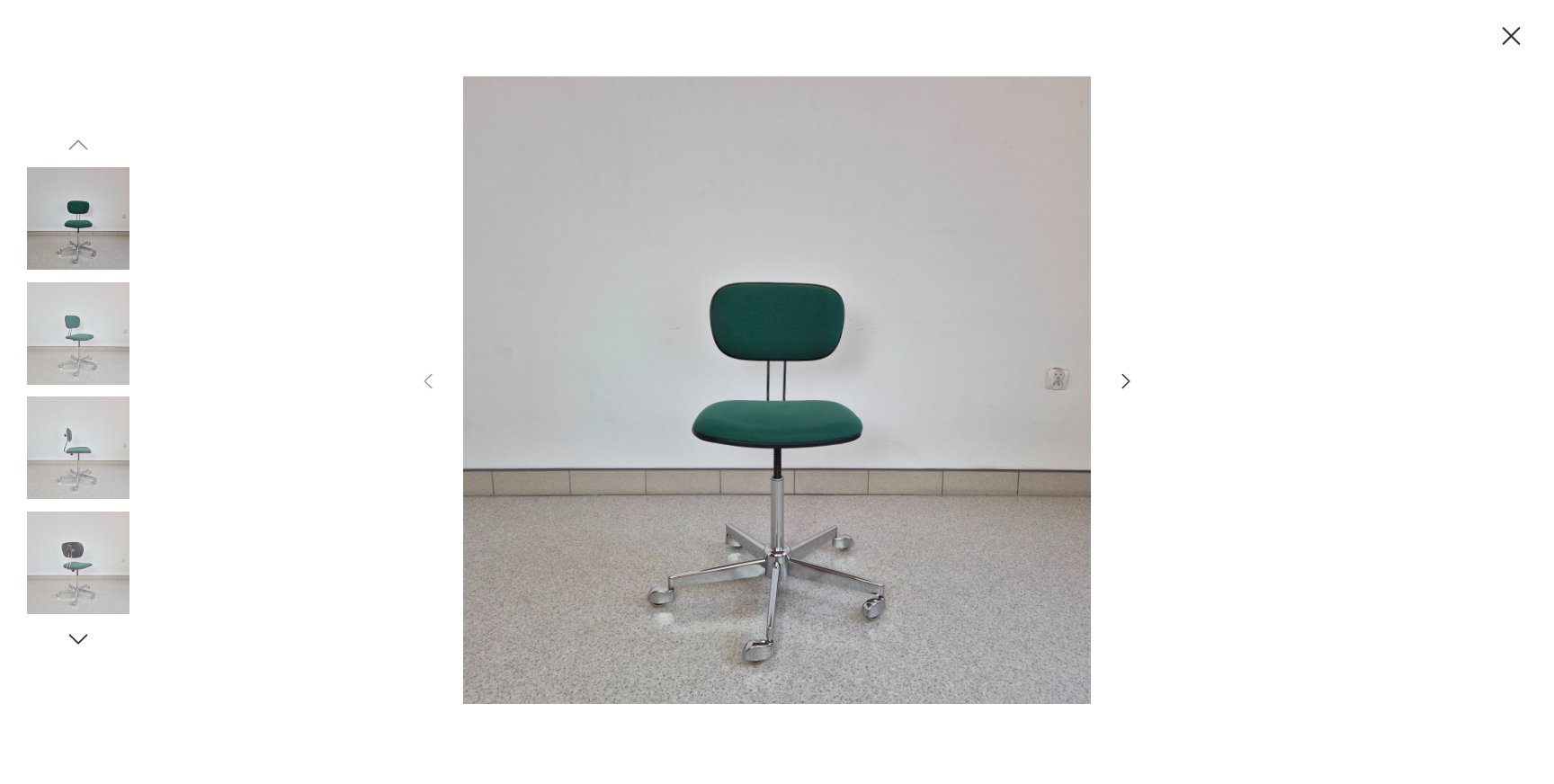
click at [1124, 374] on icon "button" at bounding box center [1126, 381] width 22 height 22
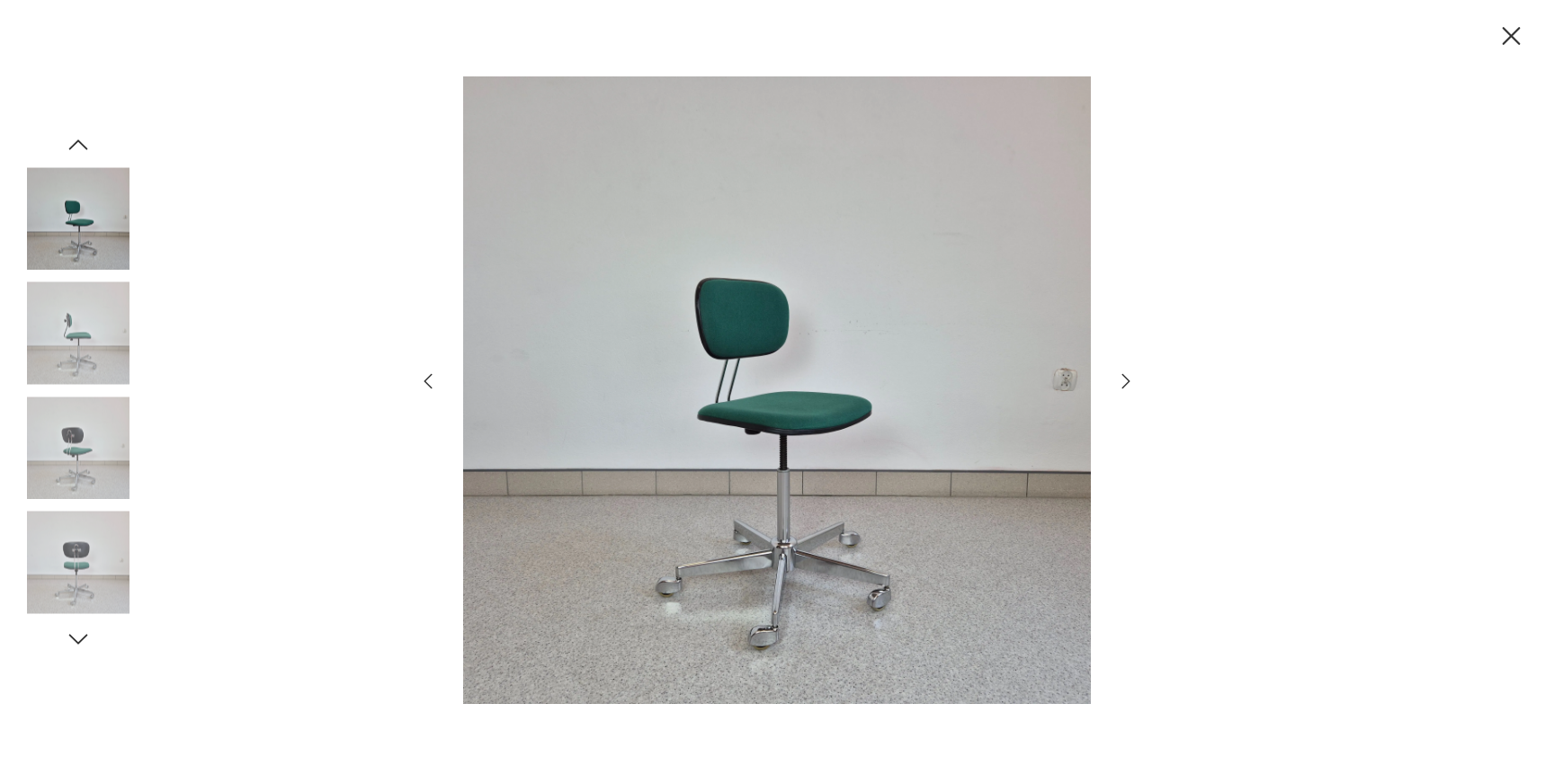
click at [1124, 374] on icon "button" at bounding box center [1126, 381] width 22 height 22
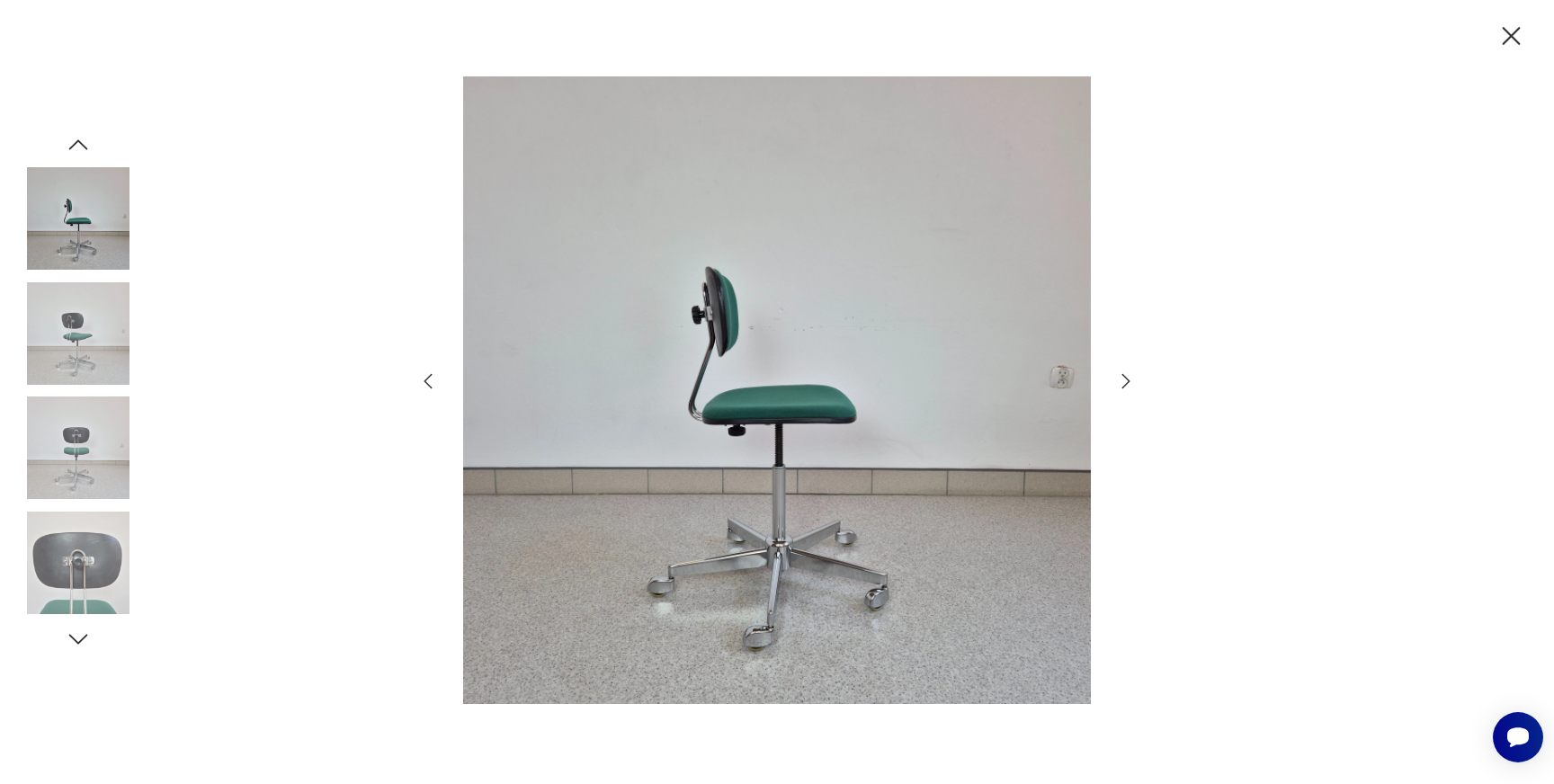
click at [1124, 374] on icon "button" at bounding box center [1126, 381] width 22 height 22
